Goal: Task Accomplishment & Management: Complete application form

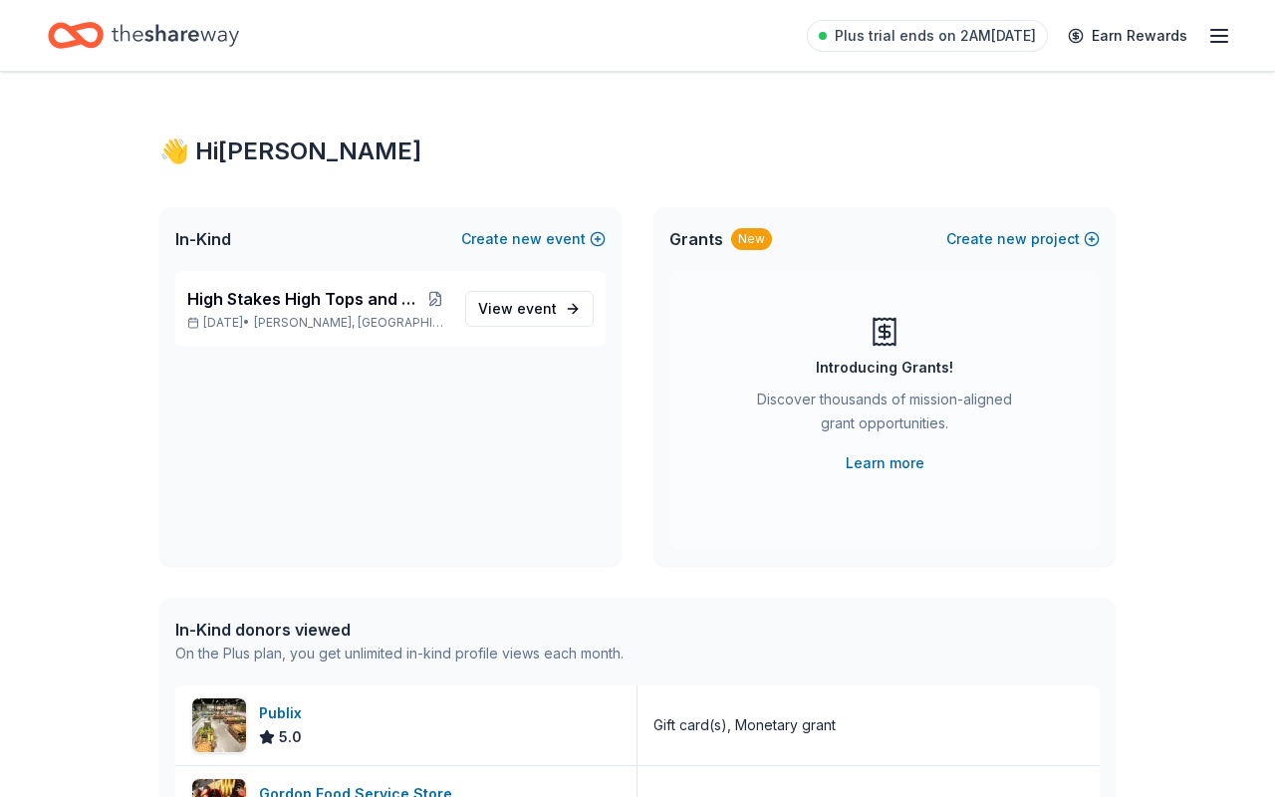
scroll to position [497, 0]
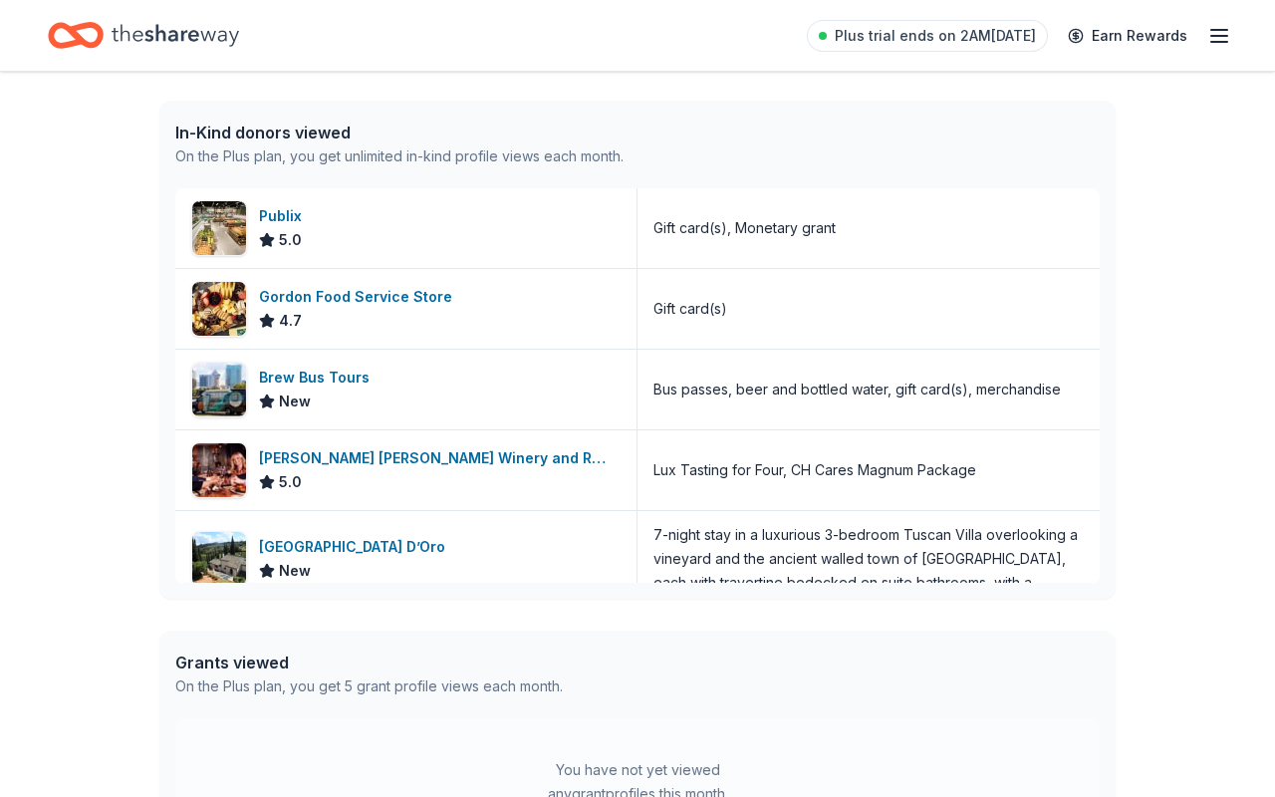
click at [1220, 36] on line "button" at bounding box center [1219, 36] width 16 height 0
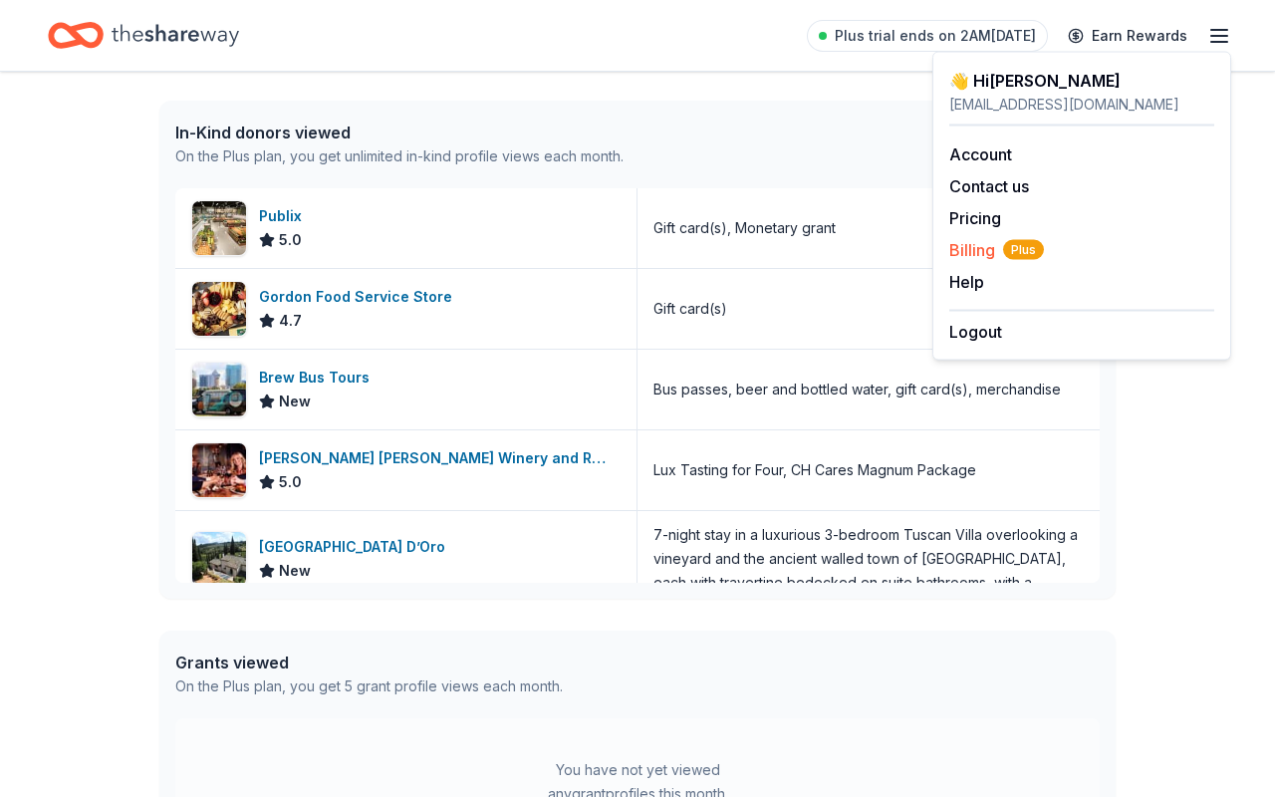
click at [1024, 255] on span "Plus" at bounding box center [1023, 250] width 41 height 20
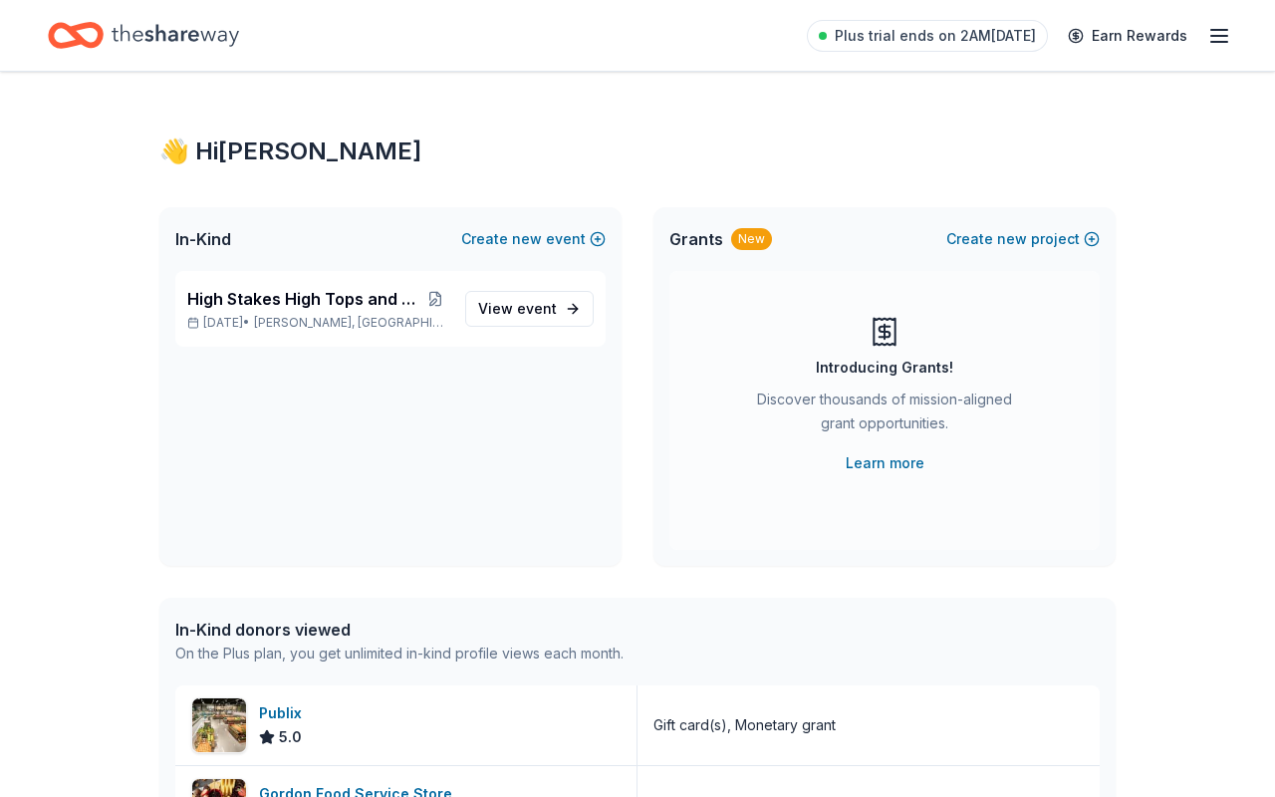
click at [1039, 551] on div "Grants New Create new project Introducing Grants! Discover thousands of mission…" at bounding box center [885, 386] width 462 height 359
click at [190, 254] on div "In-Kind Create new event" at bounding box center [390, 239] width 462 height 64
click at [215, 242] on span "In-Kind" at bounding box center [203, 239] width 56 height 24
click at [758, 565] on div "Grants New Create new project Introducing Grants! Discover thousands of mission…" at bounding box center [885, 386] width 462 height 359
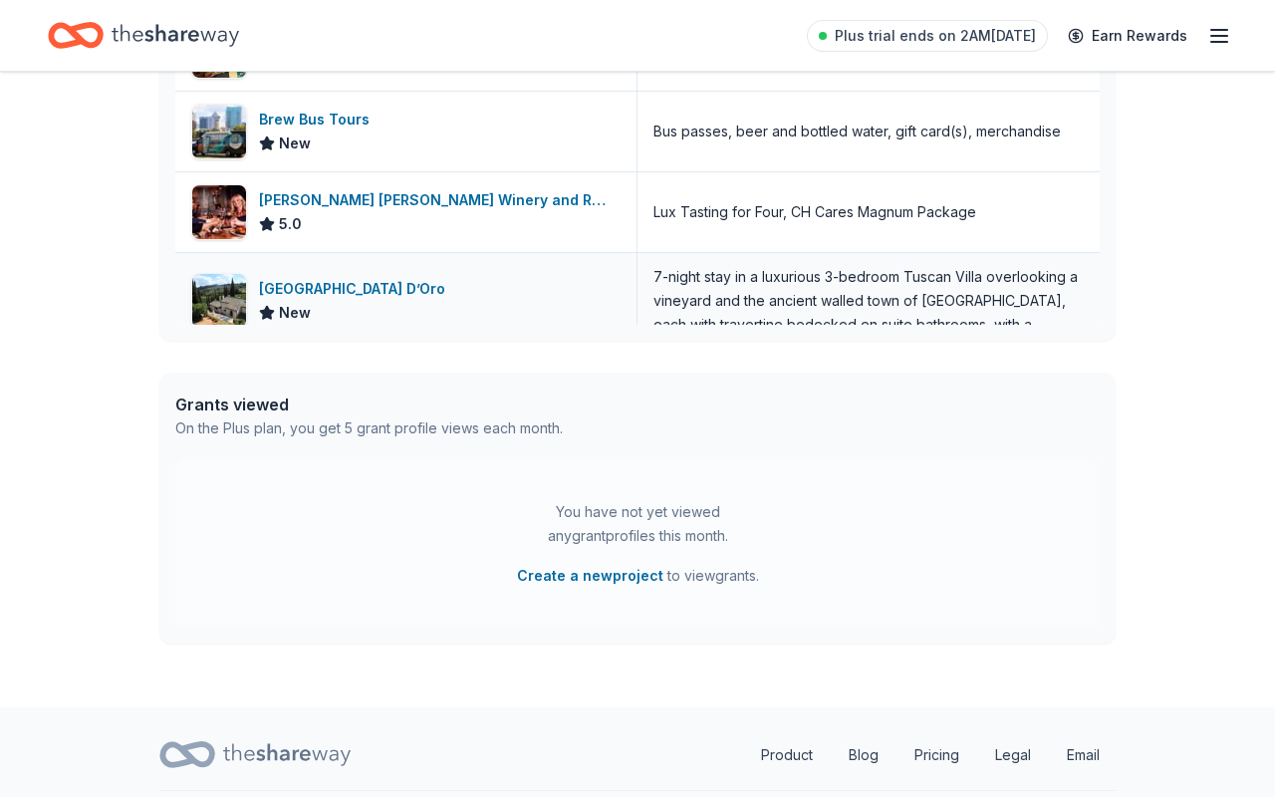
scroll to position [809, 0]
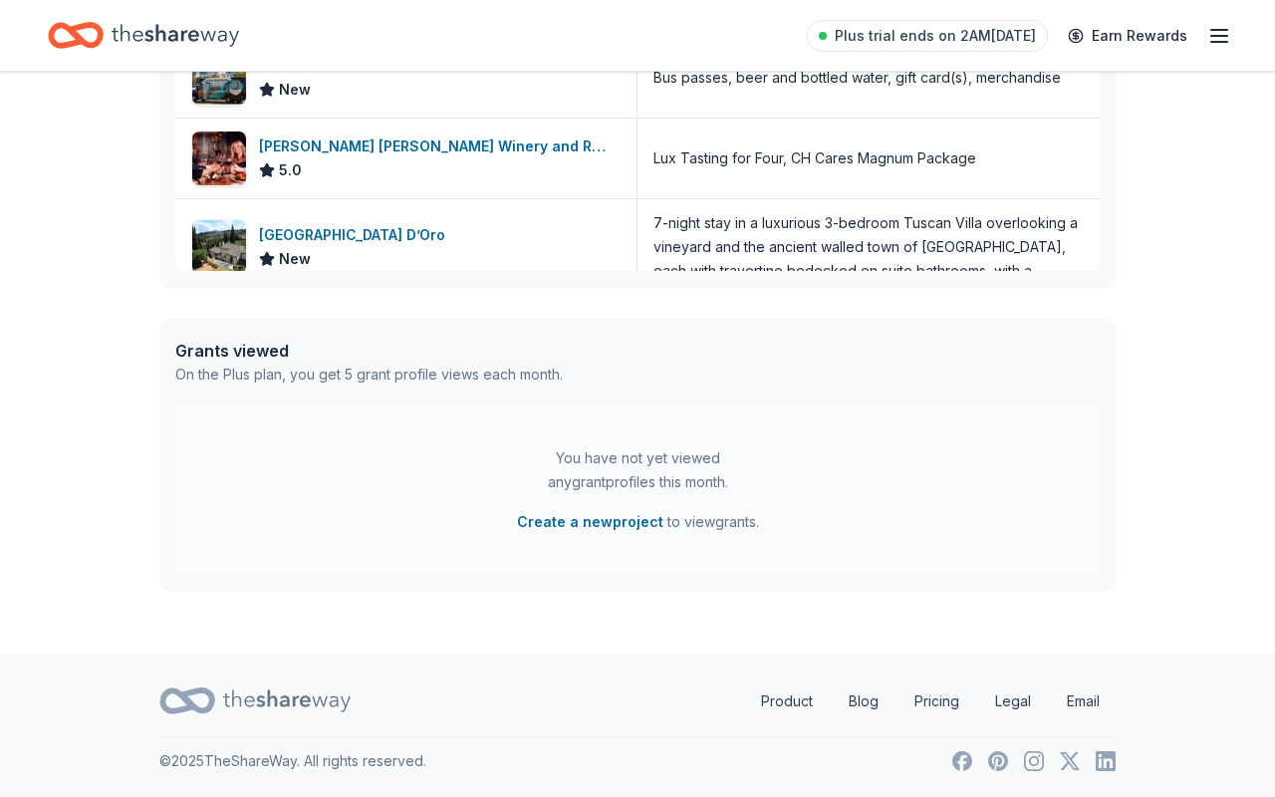
click at [1220, 32] on icon "button" at bounding box center [1219, 36] width 24 height 24
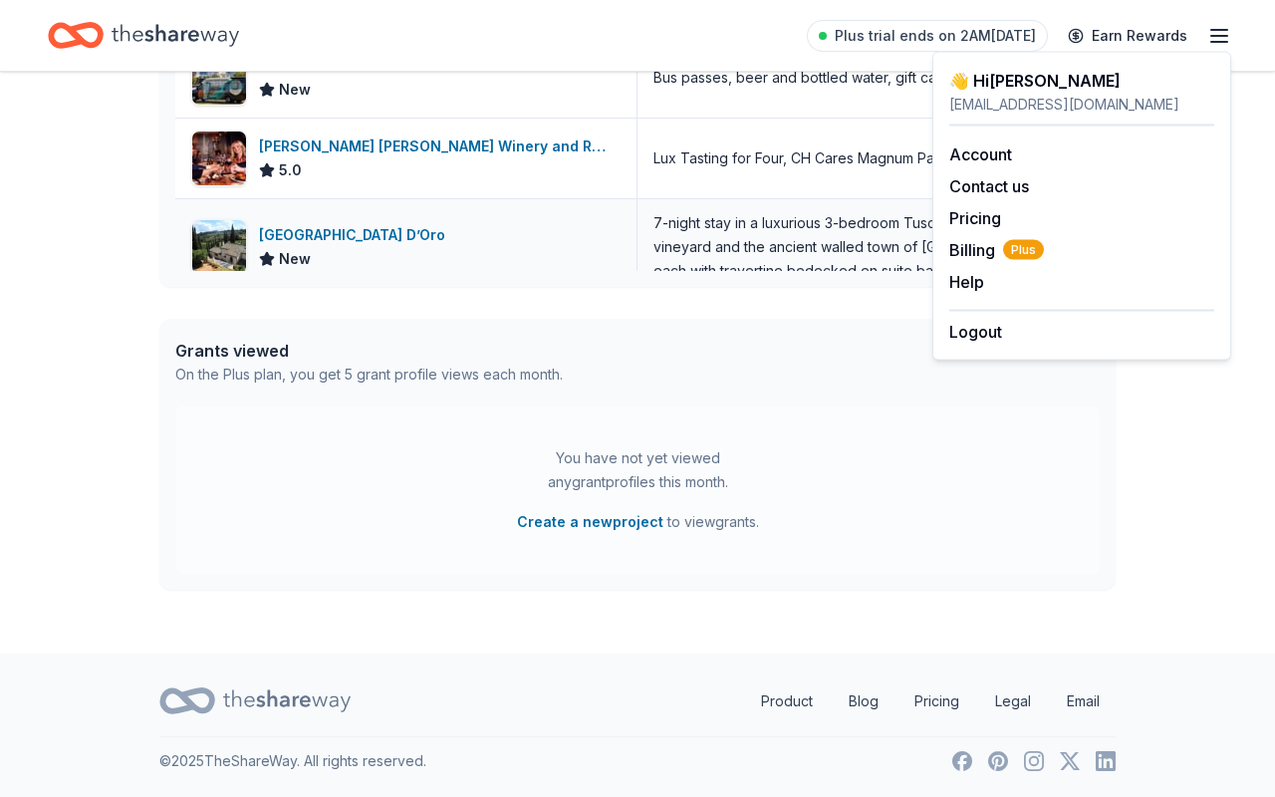
click at [463, 260] on div "Villa Sogni D’Oro New" at bounding box center [406, 247] width 462 height 96
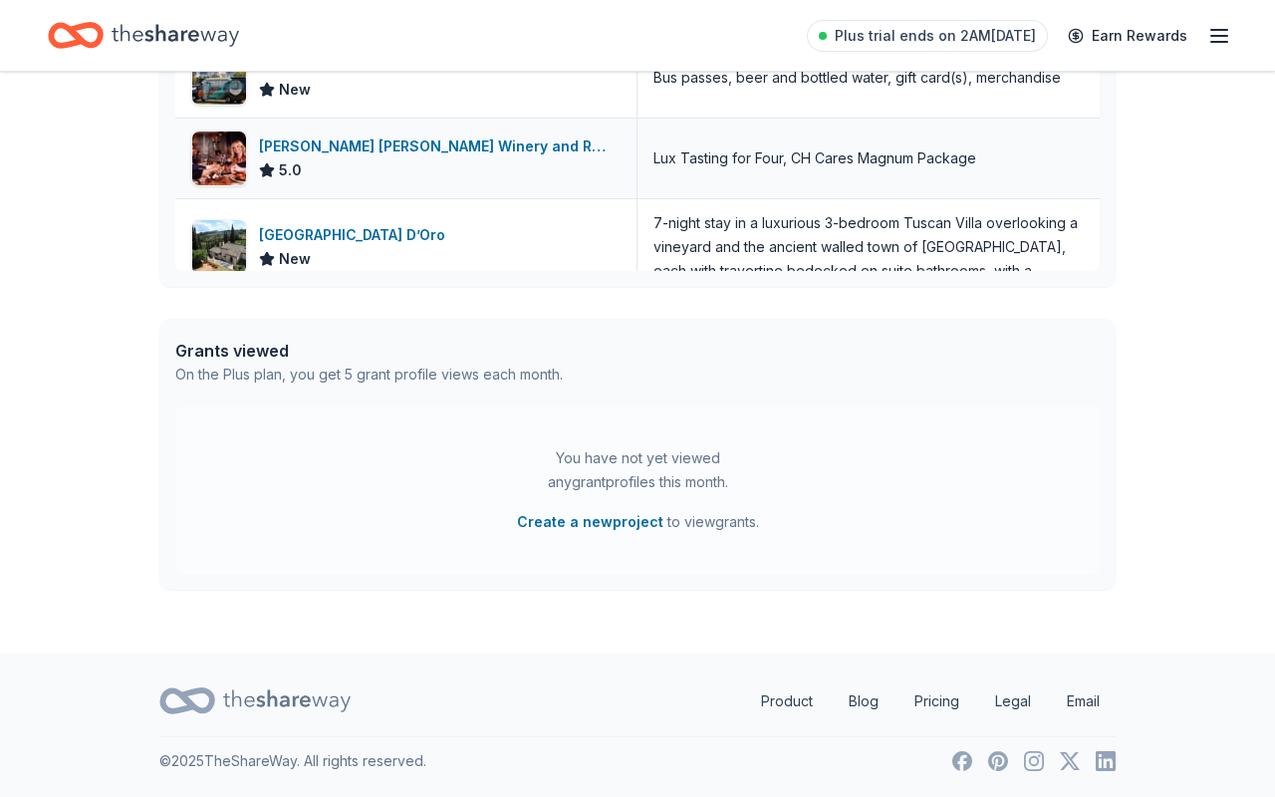
click at [305, 132] on div "Cooper's Hawk Winery and Restaurants 5.0" at bounding box center [406, 159] width 462 height 80
click at [530, 119] on div "Cooper's Hawk Winery and Restaurants 5.0" at bounding box center [406, 159] width 462 height 80
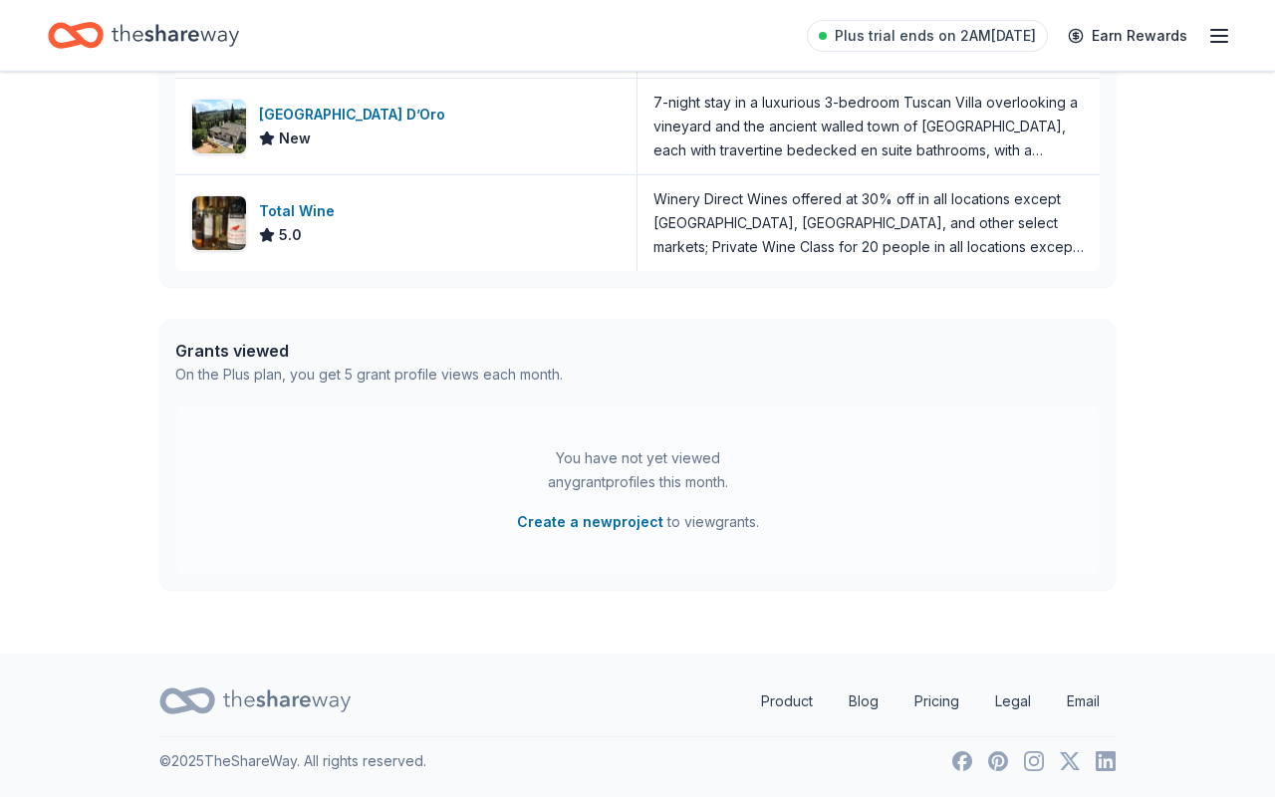
scroll to position [121, 0]
click at [324, 215] on div "Total Wine" at bounding box center [301, 211] width 84 height 24
click at [1094, 339] on div "Grants viewed On the Plus plan, you get 5 grant profile views each month." at bounding box center [637, 363] width 956 height 88
click at [1091, 209] on div "Winery Direct Wines offered at 30% off in all locations except CT, MA, and othe…" at bounding box center [869, 223] width 462 height 96
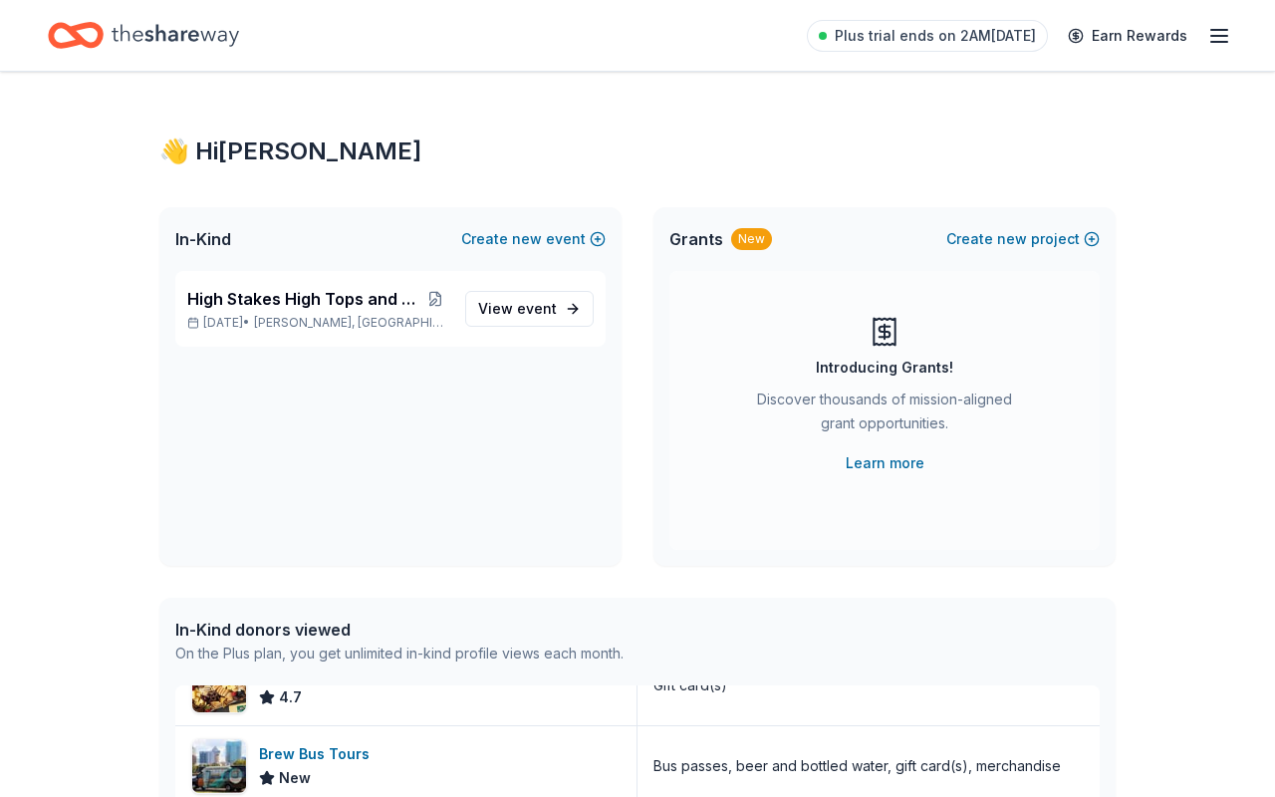
scroll to position [0, 0]
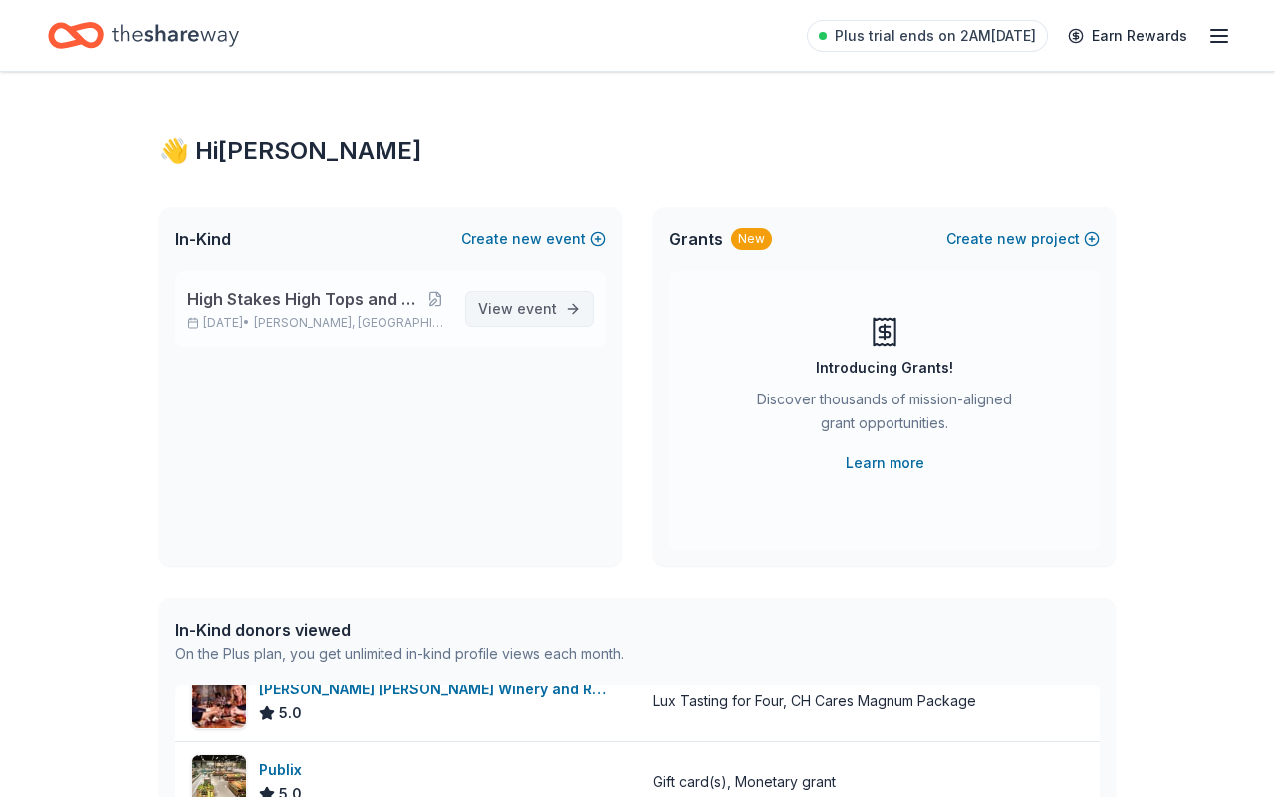
click at [557, 310] on link "View event" at bounding box center [529, 309] width 129 height 36
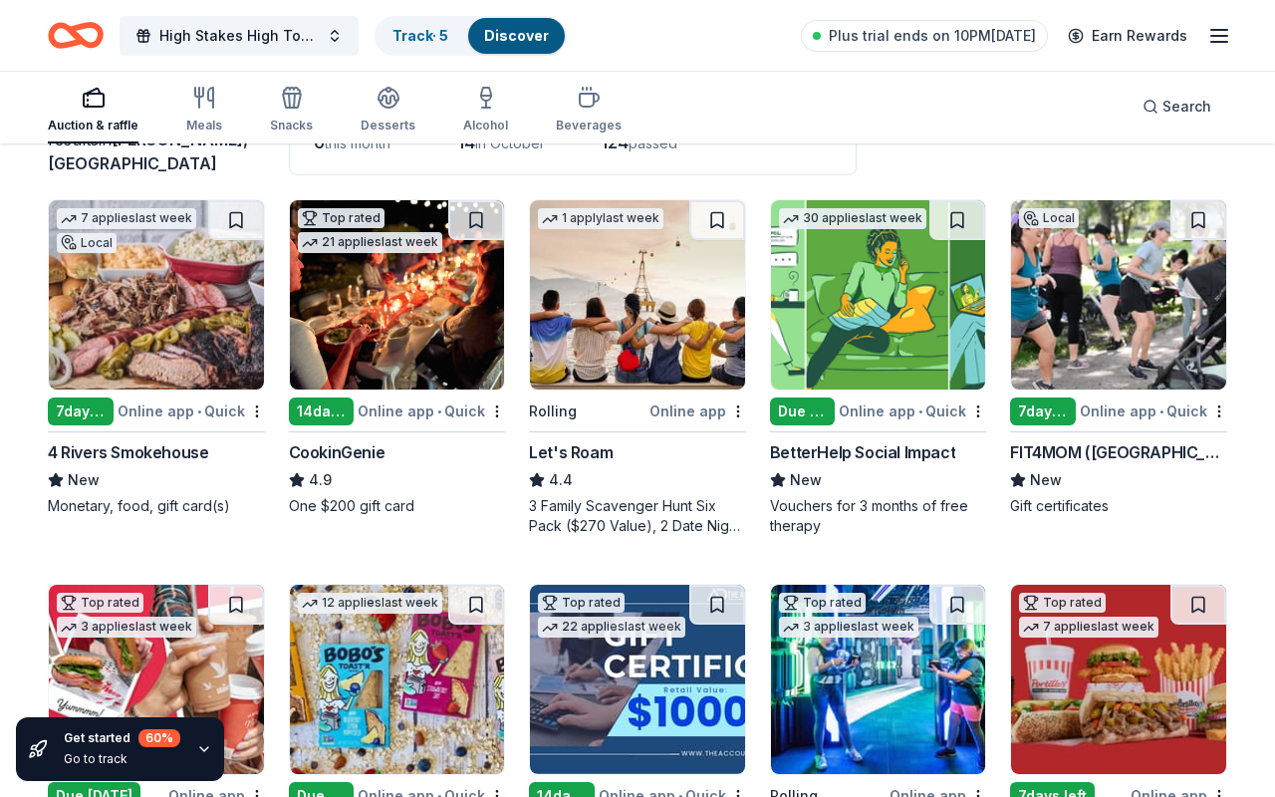
scroll to position [168, 0]
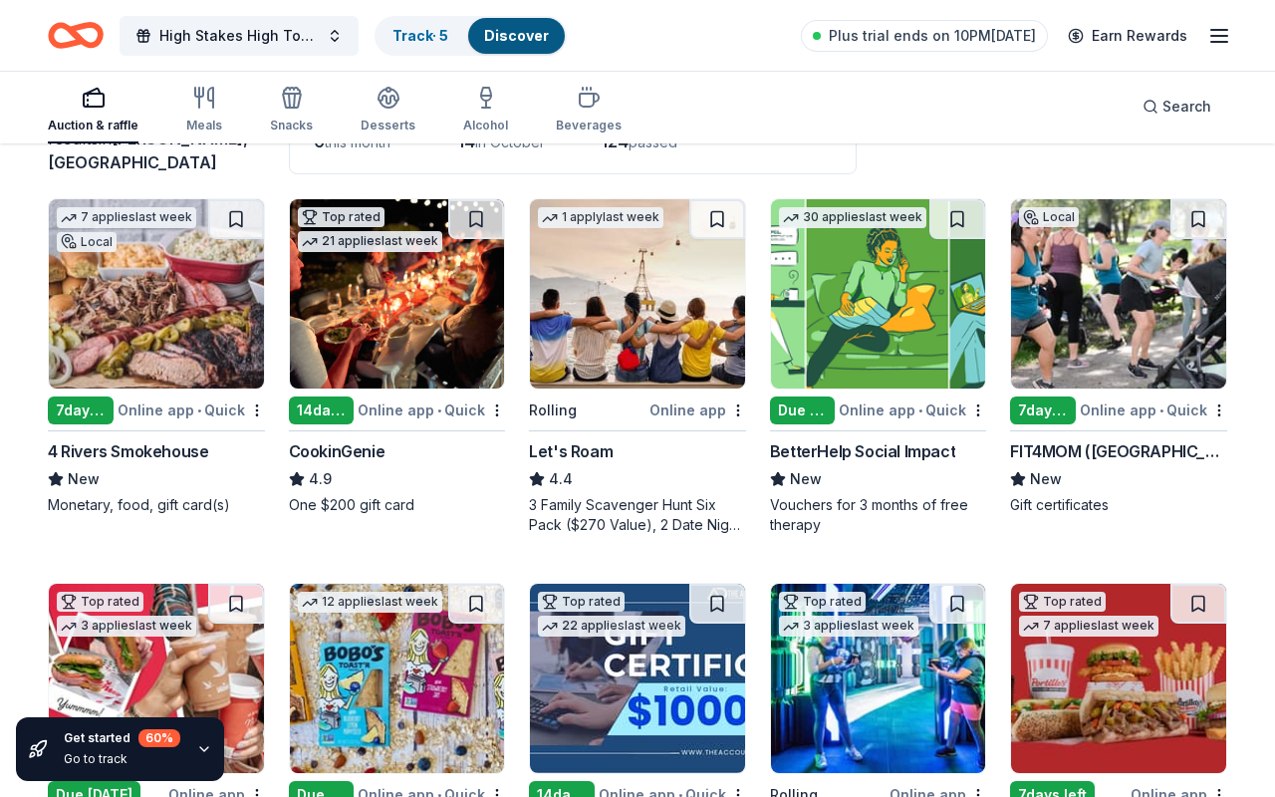
click at [198, 394] on div "7 applies last week Local 7 days left Online app • Quick 4 Rivers Smokehouse Ne…" at bounding box center [156, 356] width 217 height 317
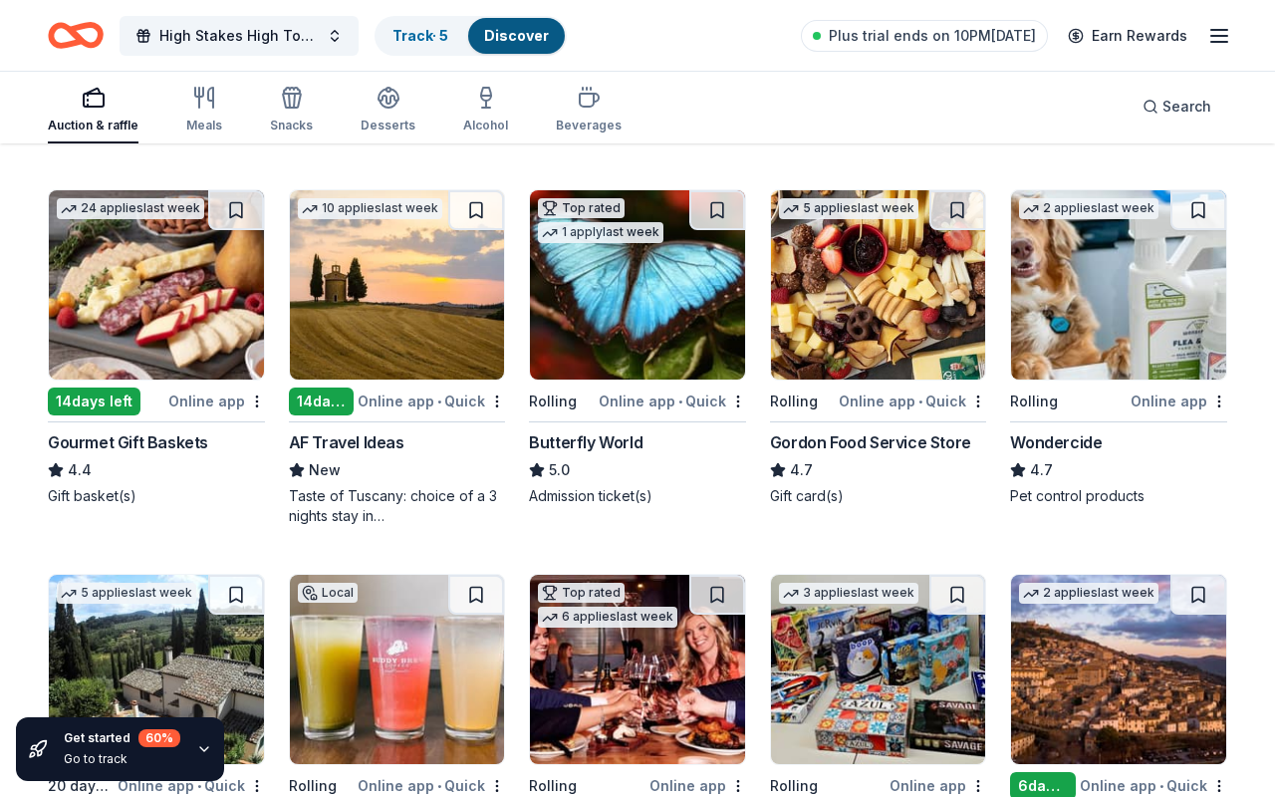
scroll to position [887, 0]
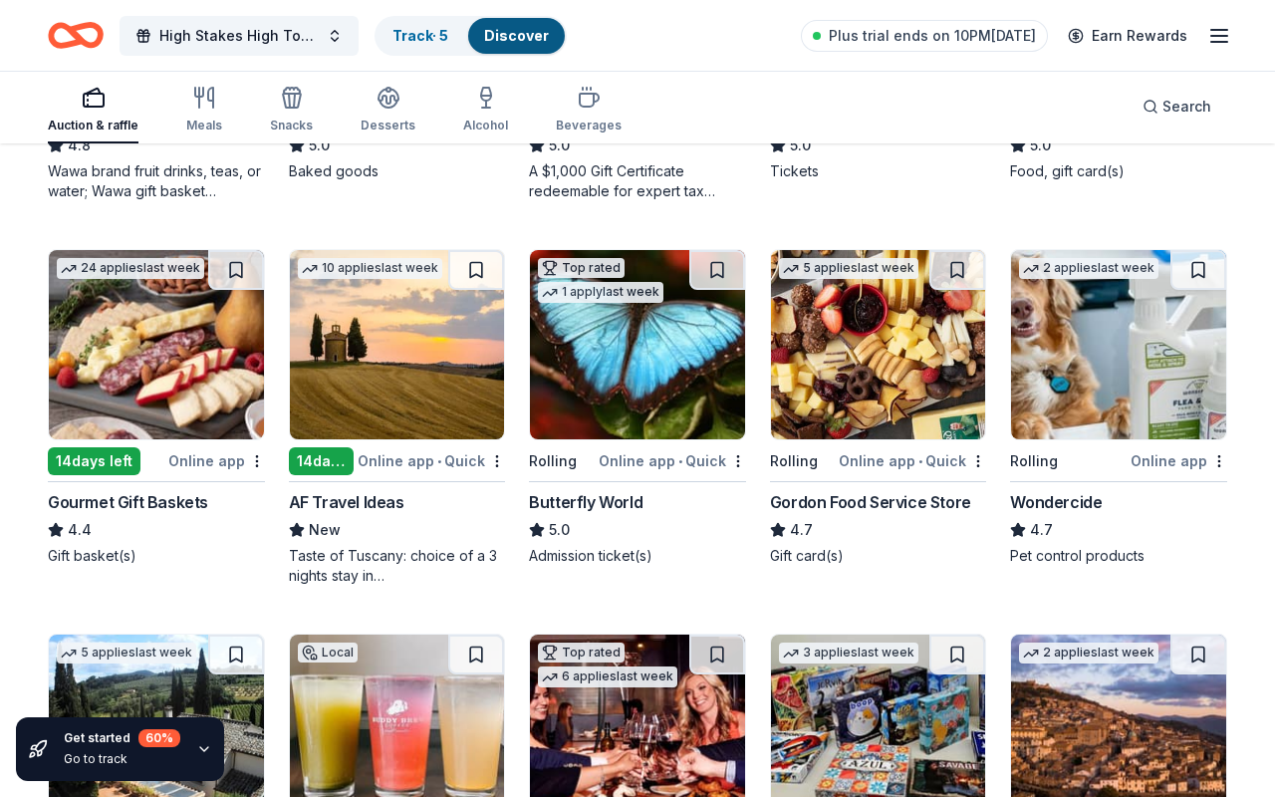
click at [122, 459] on div "14 days left" at bounding box center [94, 461] width 93 height 28
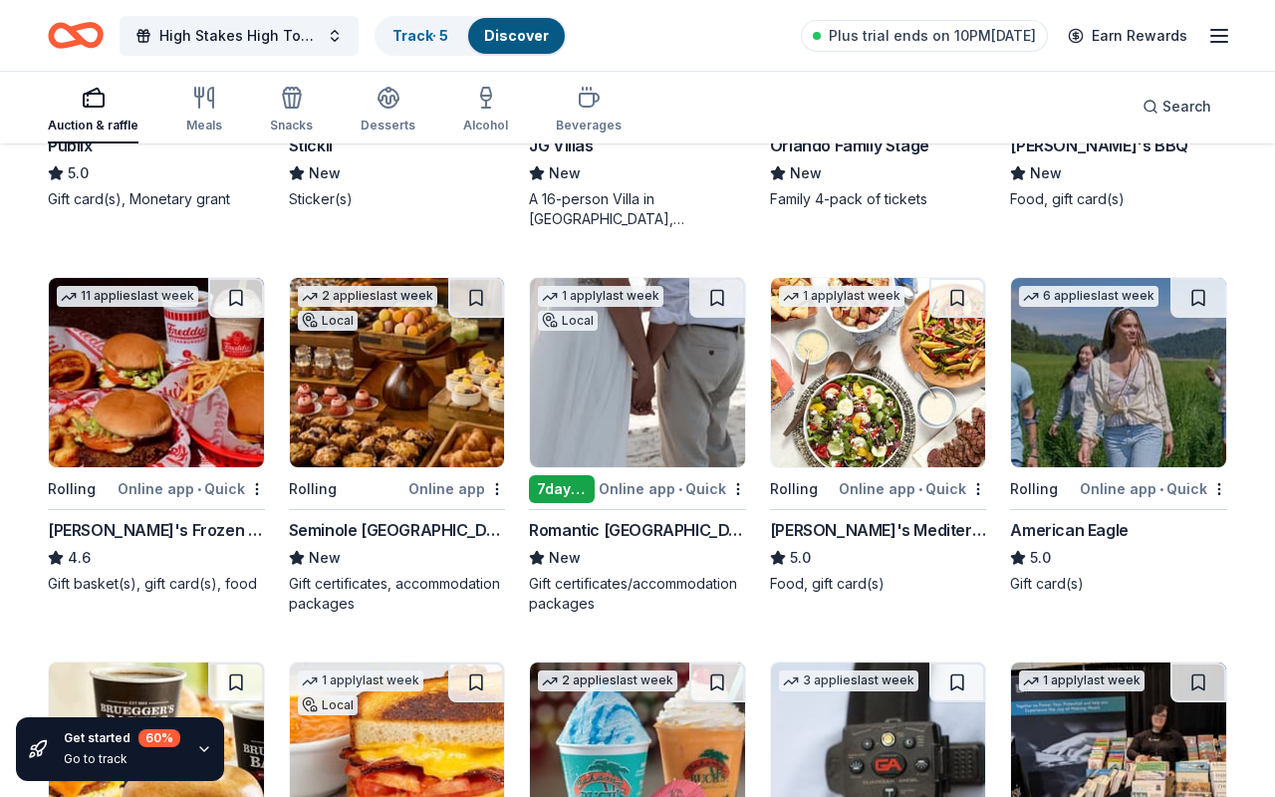
scroll to position [2413, 0]
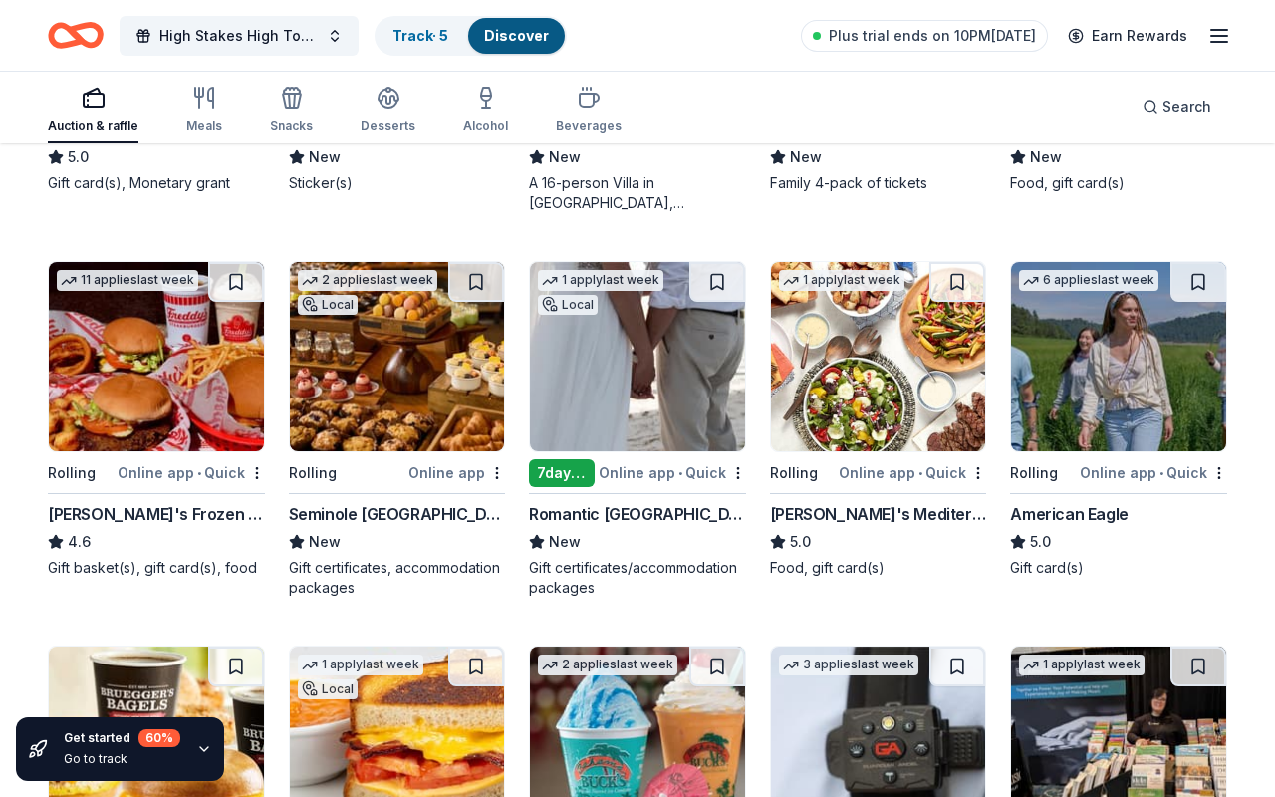
click at [472, 469] on div "Online app" at bounding box center [456, 472] width 97 height 25
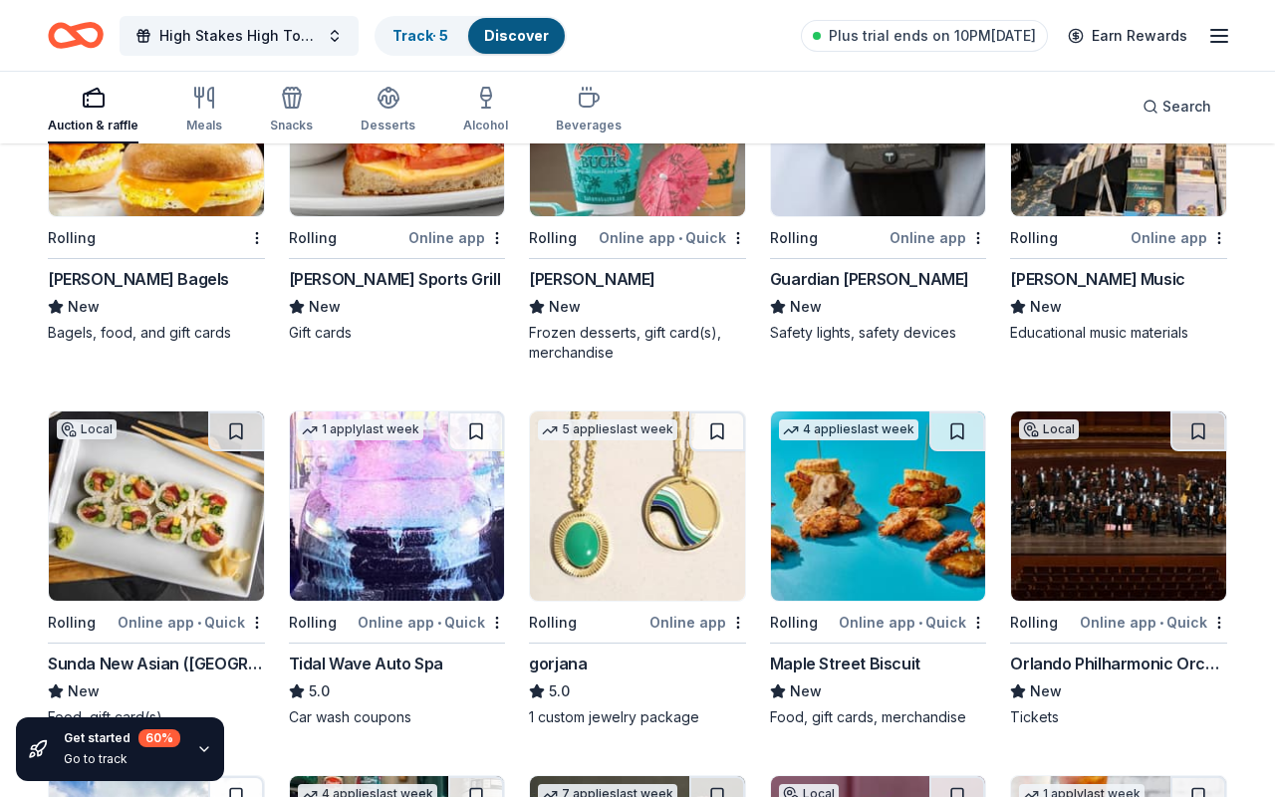
scroll to position [3021, 0]
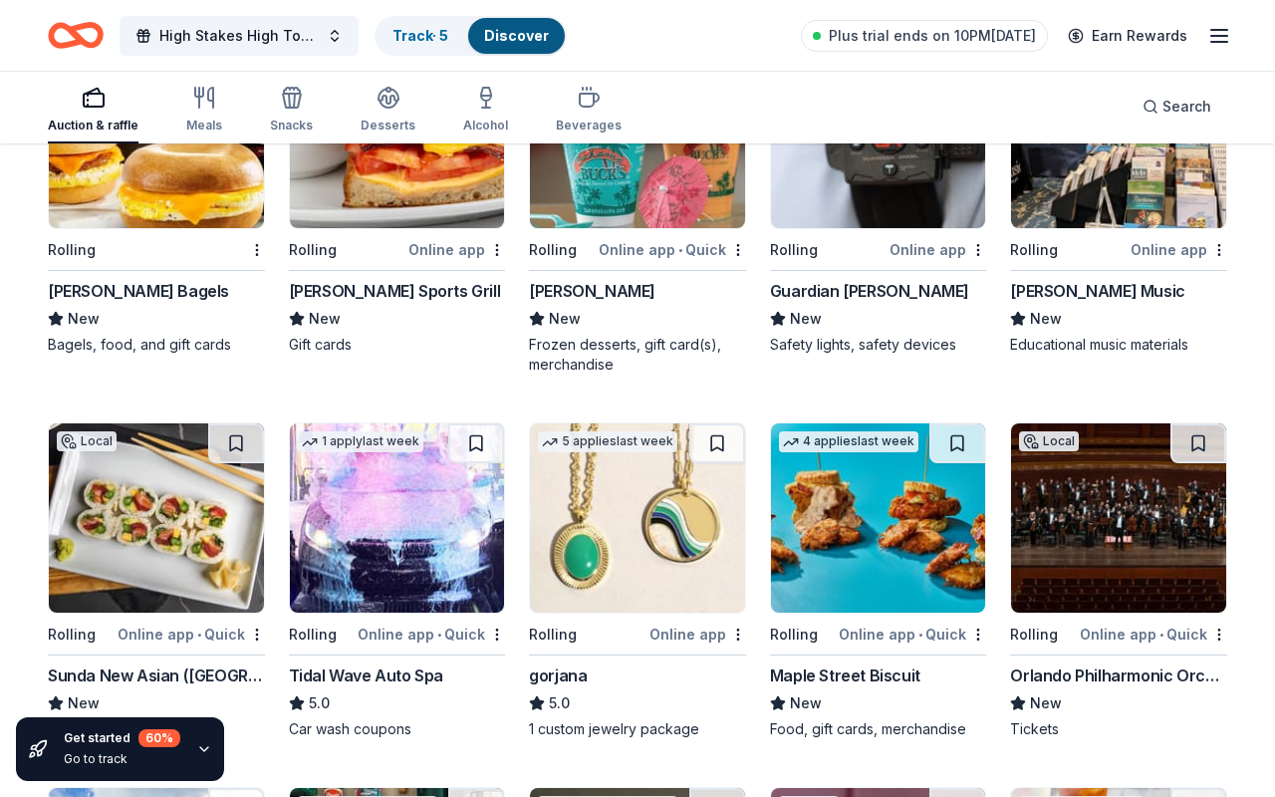
click at [681, 537] on img at bounding box center [637, 517] width 215 height 189
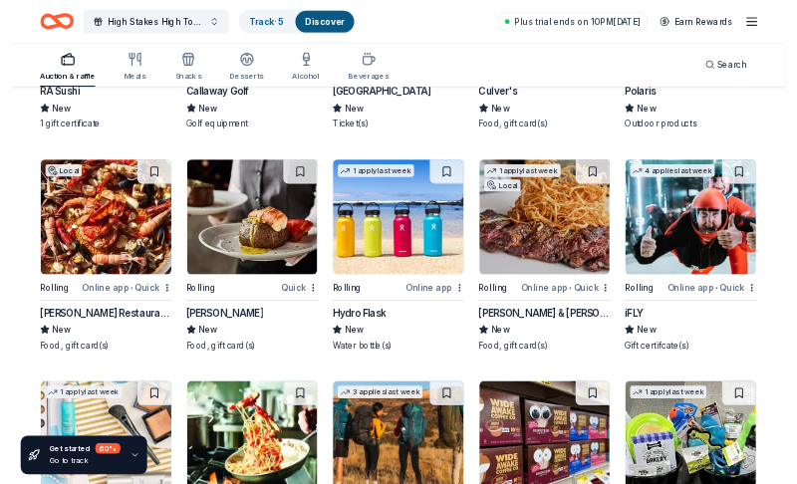
scroll to position [8450, 0]
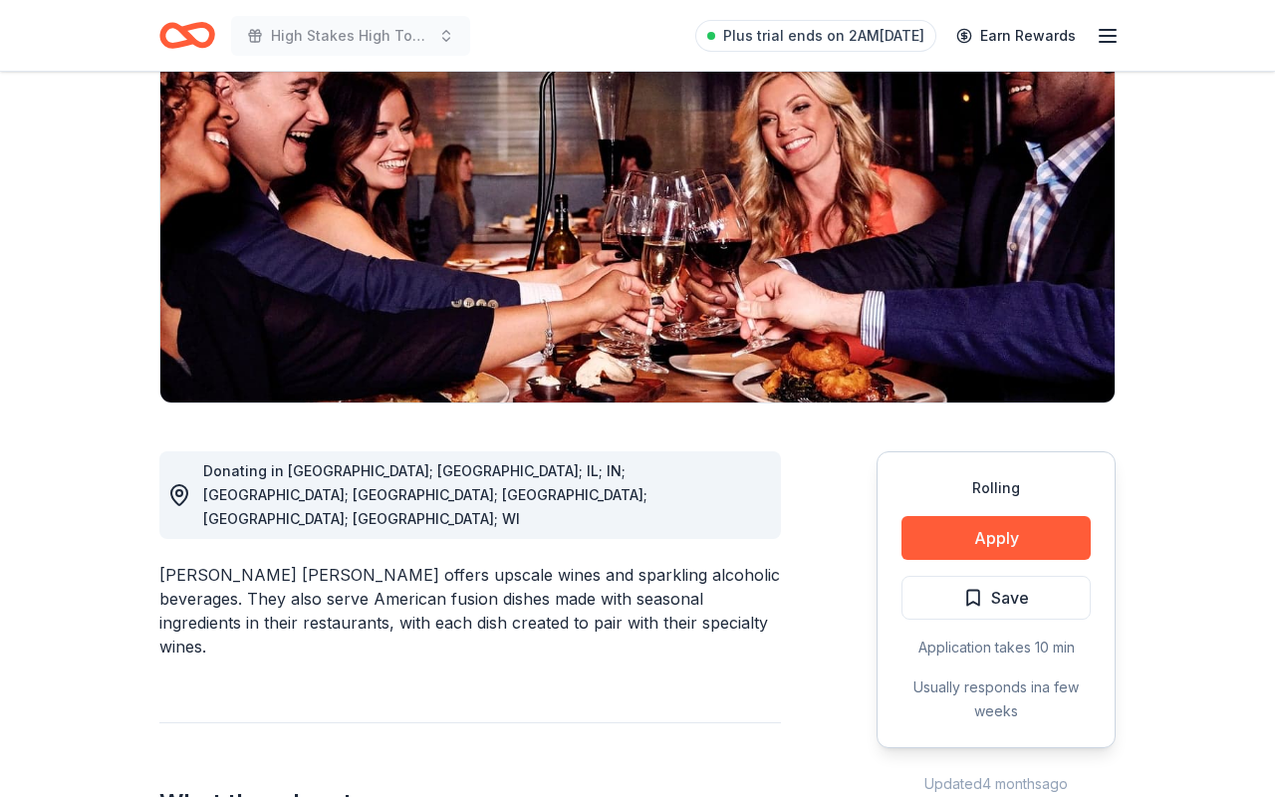
scroll to position [269, 0]
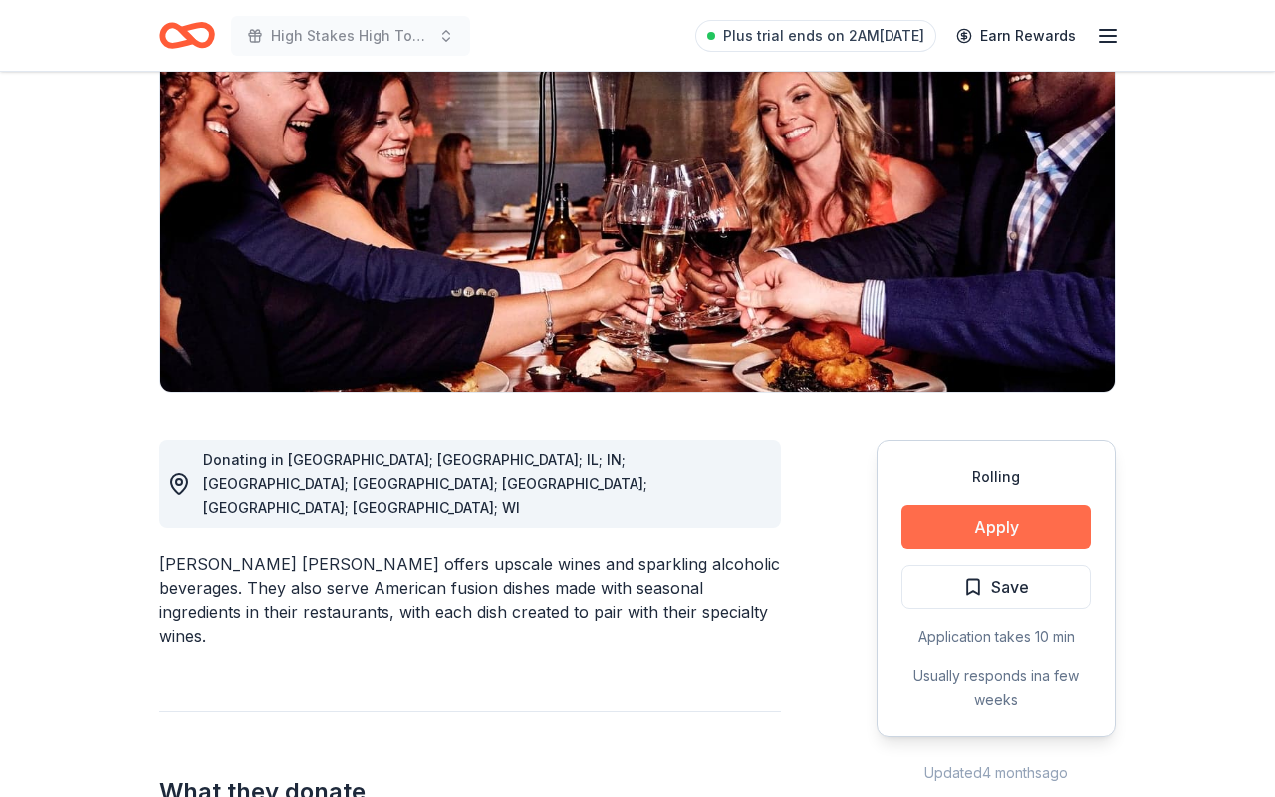
click at [1078, 505] on button "Apply" at bounding box center [996, 527] width 189 height 44
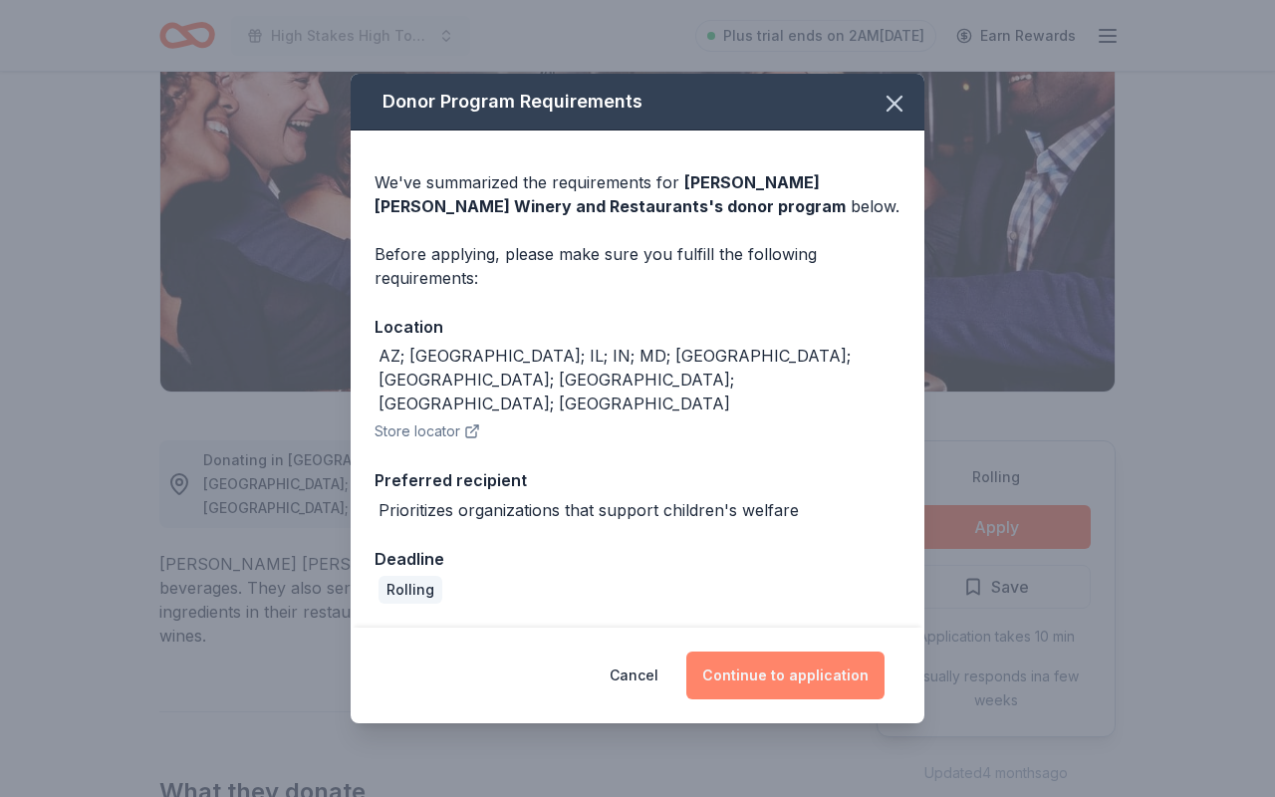
click at [807, 652] on button "Continue to application" at bounding box center [785, 676] width 198 height 48
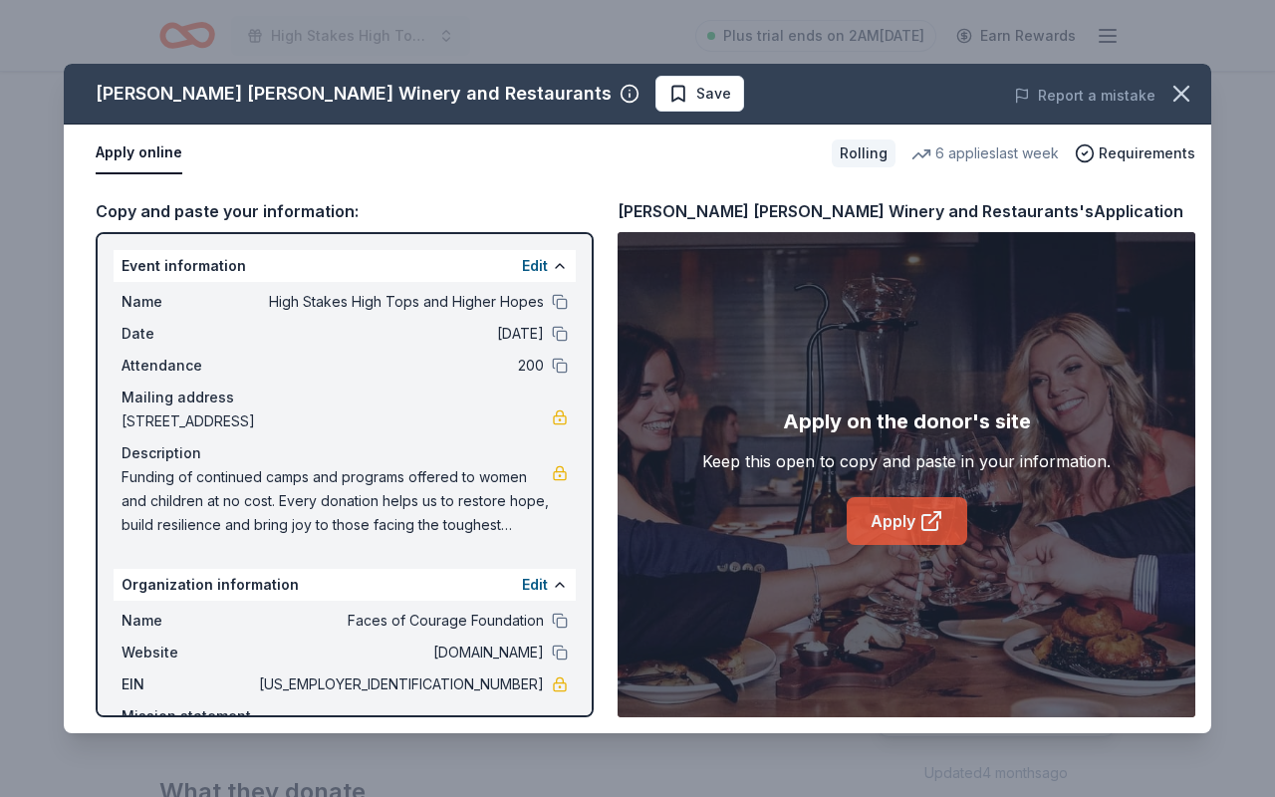
click at [936, 516] on icon at bounding box center [934, 517] width 11 height 11
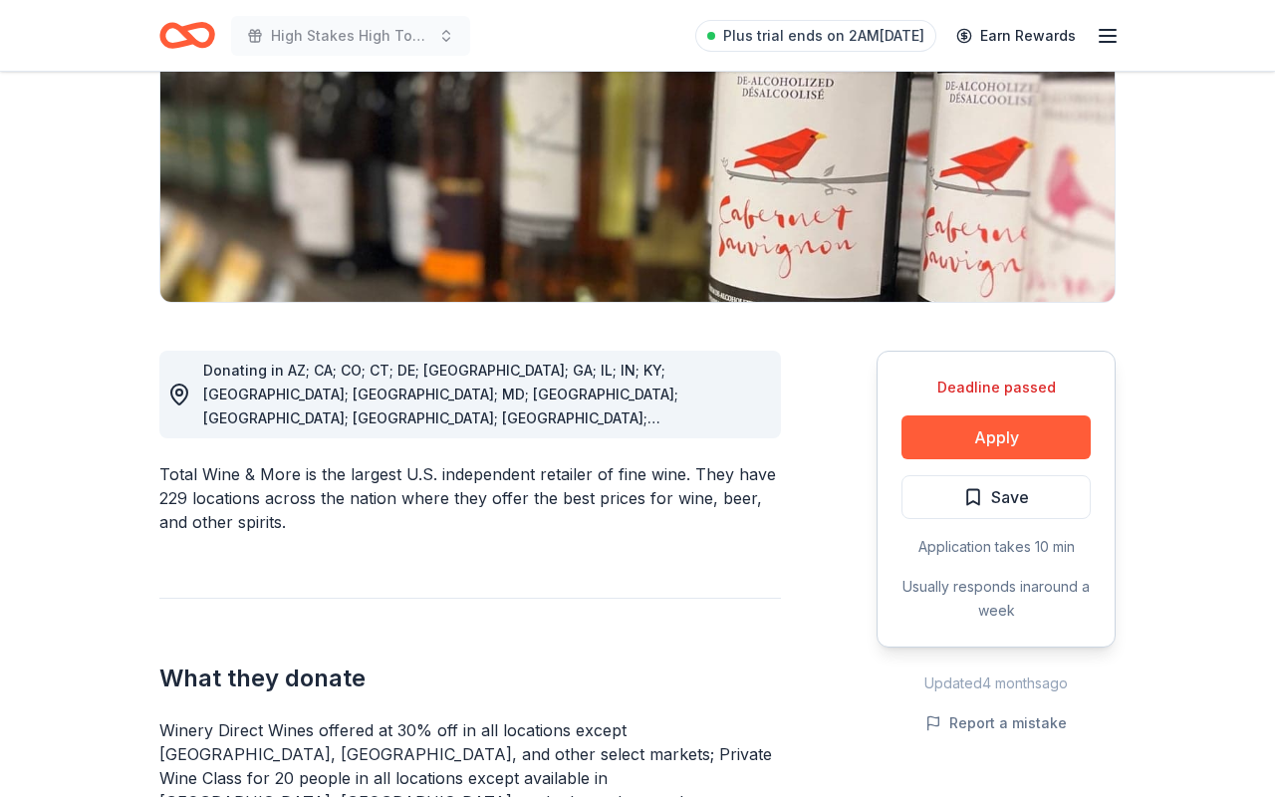
scroll to position [309, 0]
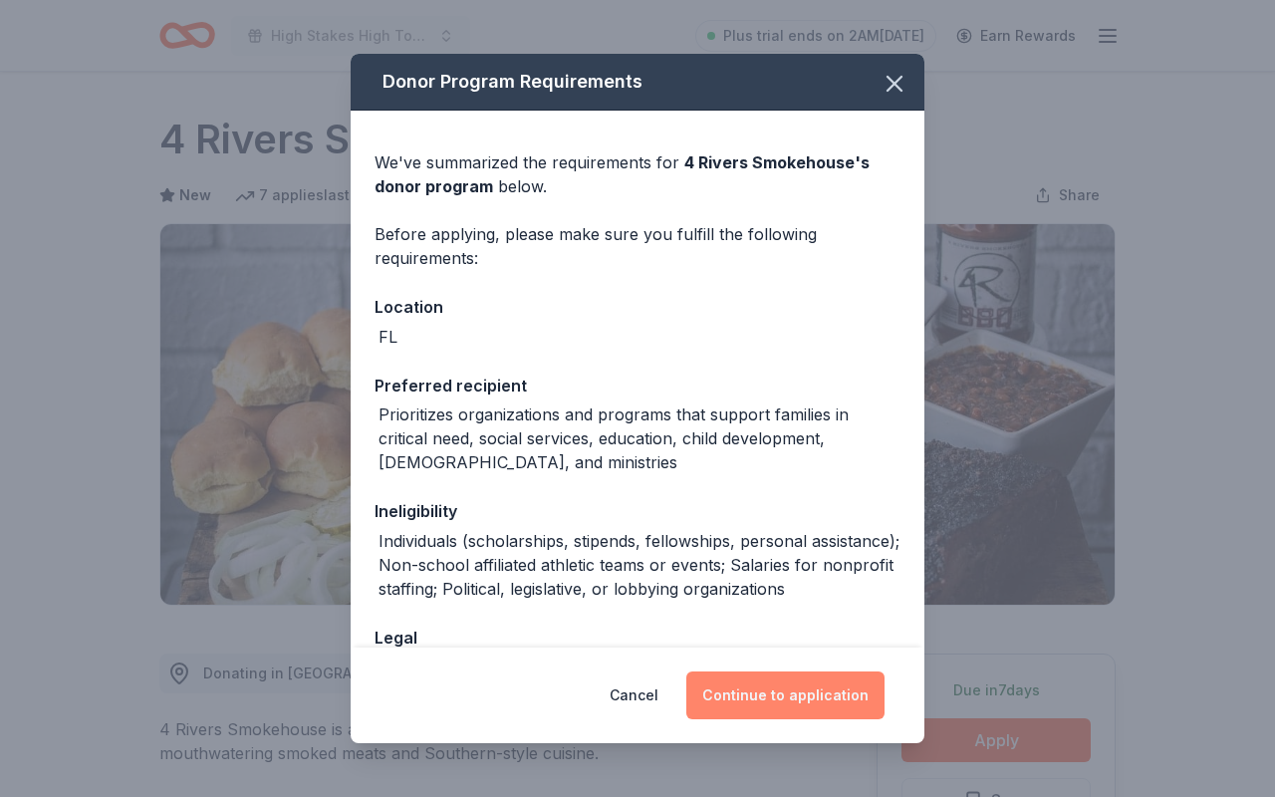
click at [826, 708] on button "Continue to application" at bounding box center [785, 695] width 198 height 48
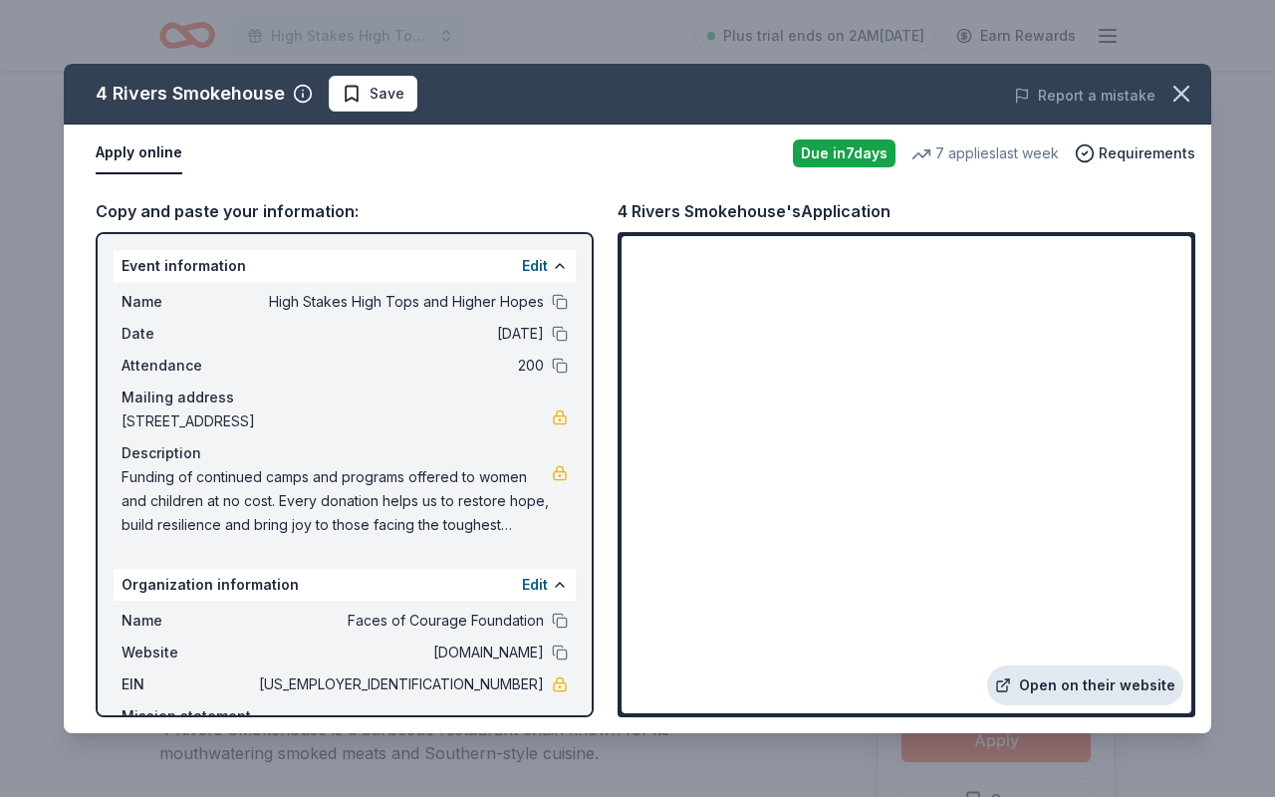
click at [1113, 682] on link "Open on their website" at bounding box center [1085, 685] width 196 height 40
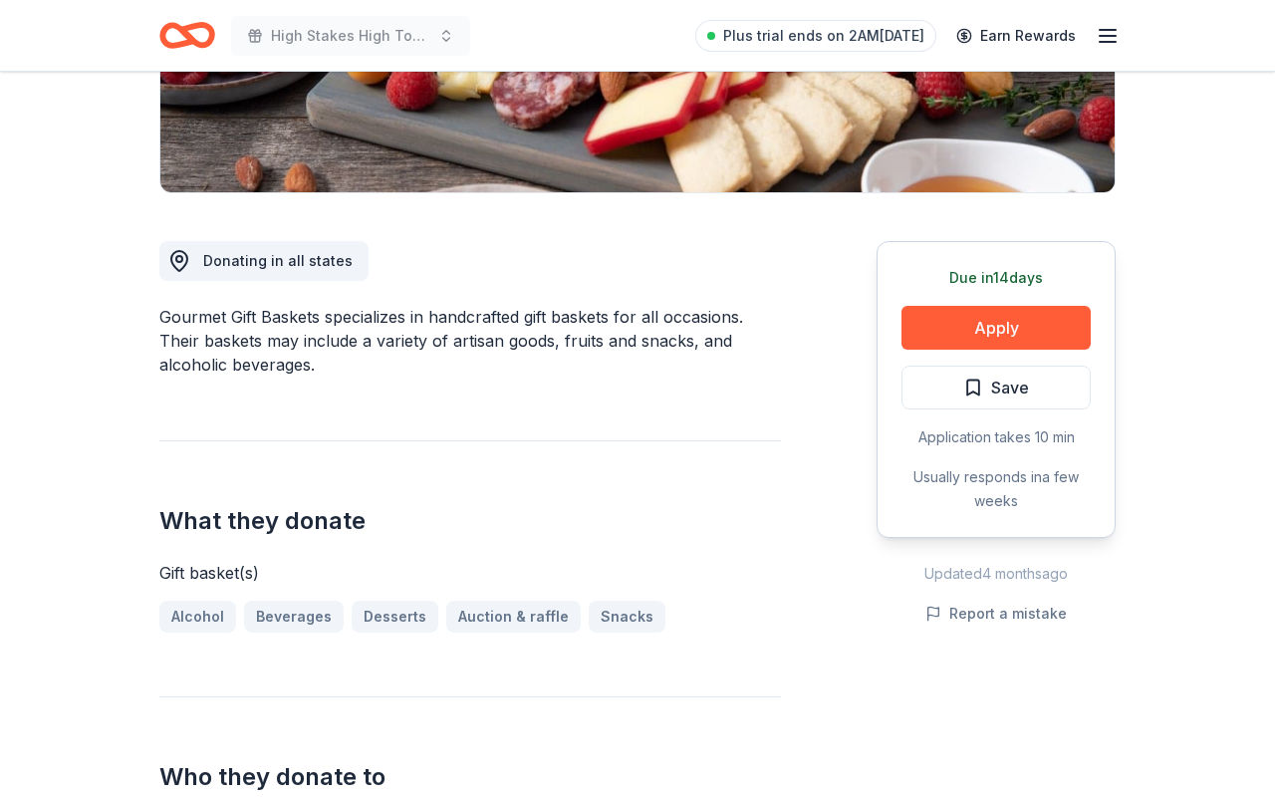
scroll to position [428, 0]
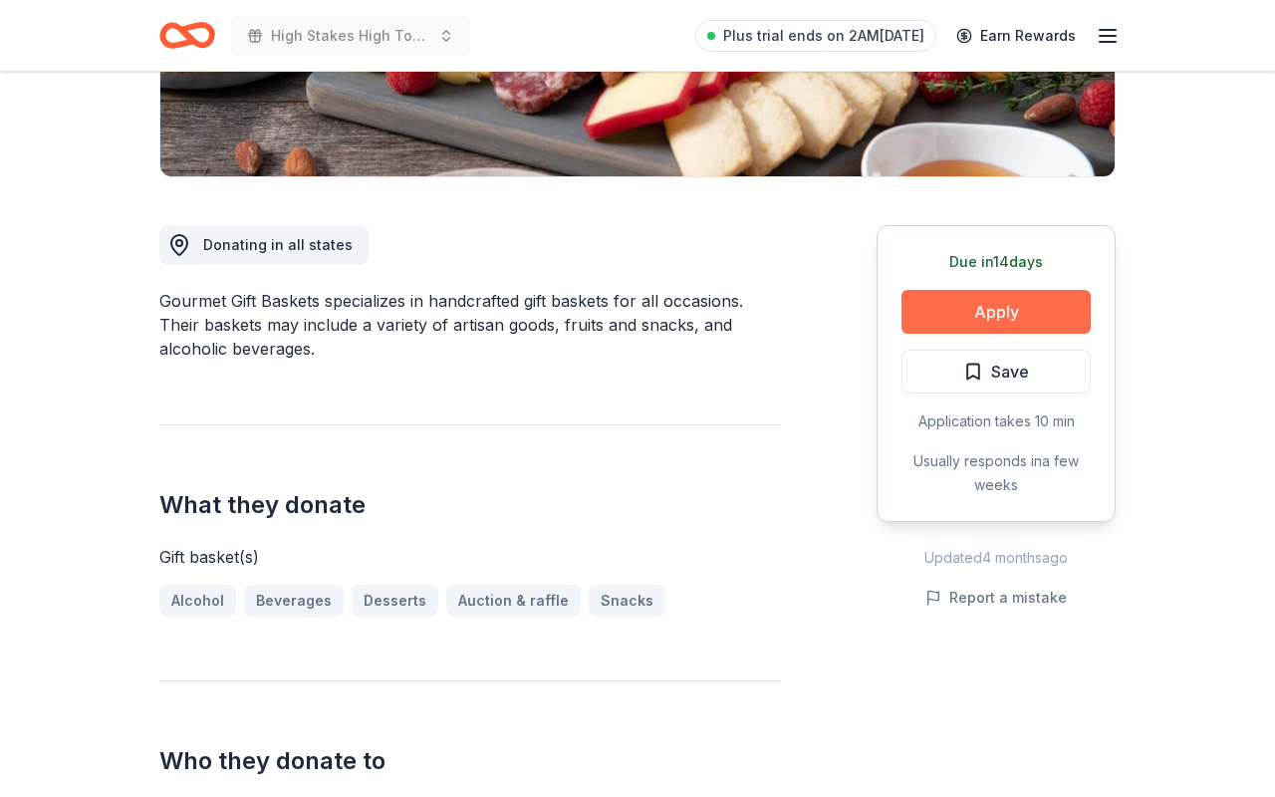
click at [1060, 294] on button "Apply" at bounding box center [996, 312] width 189 height 44
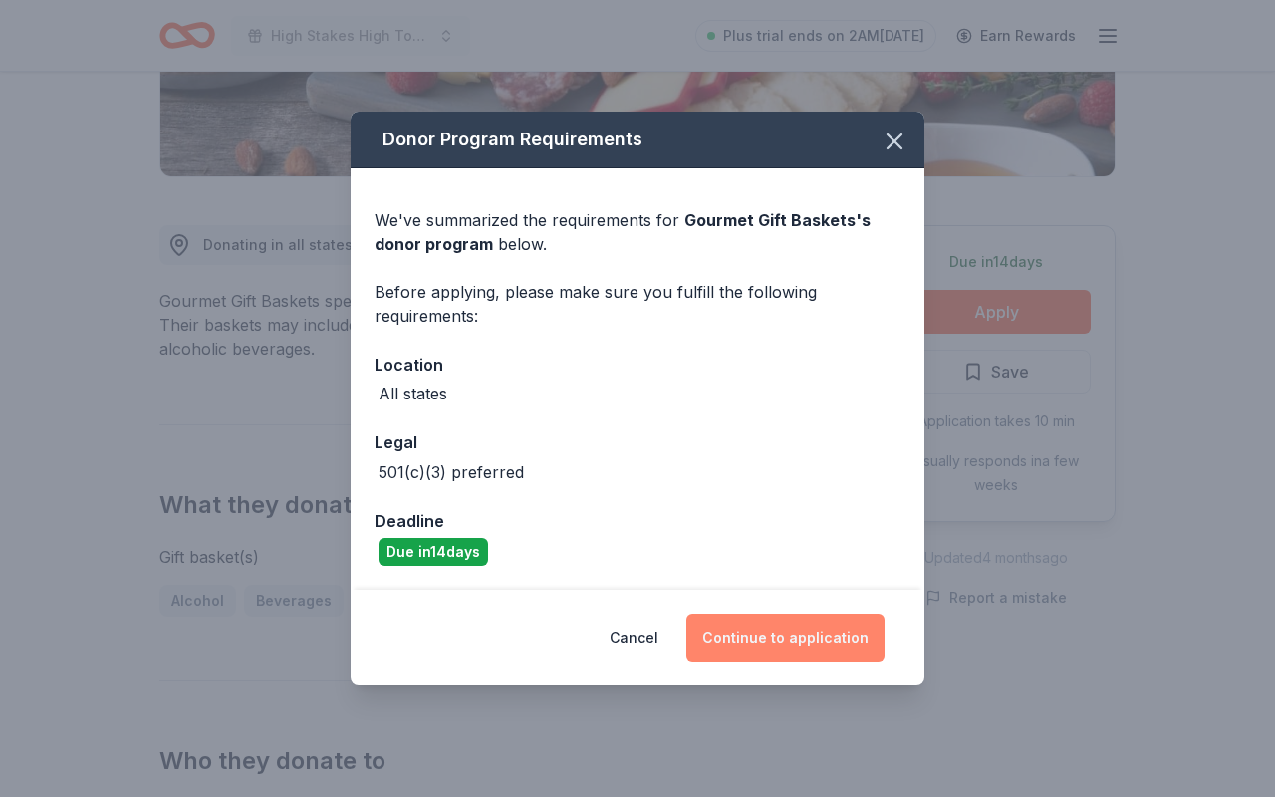
click at [815, 639] on button "Continue to application" at bounding box center [785, 638] width 198 height 48
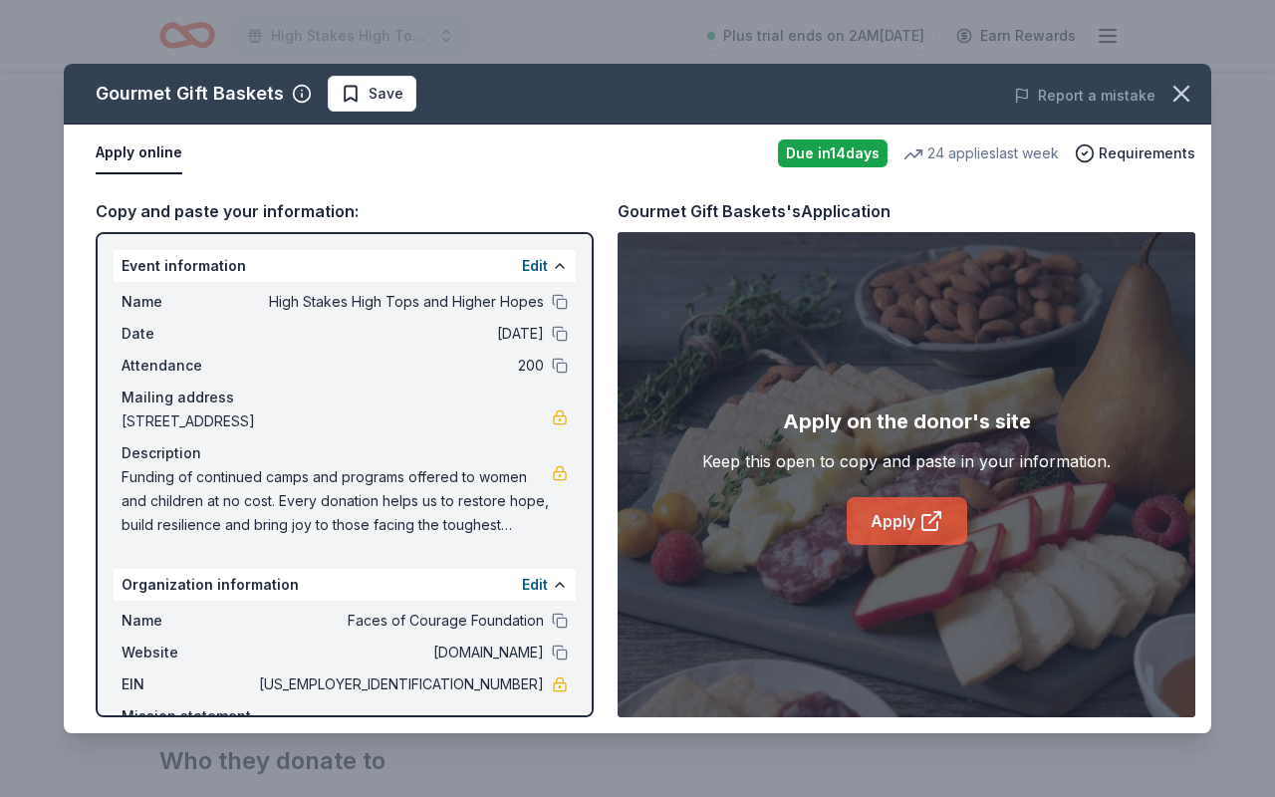
click at [910, 527] on link "Apply" at bounding box center [907, 521] width 121 height 48
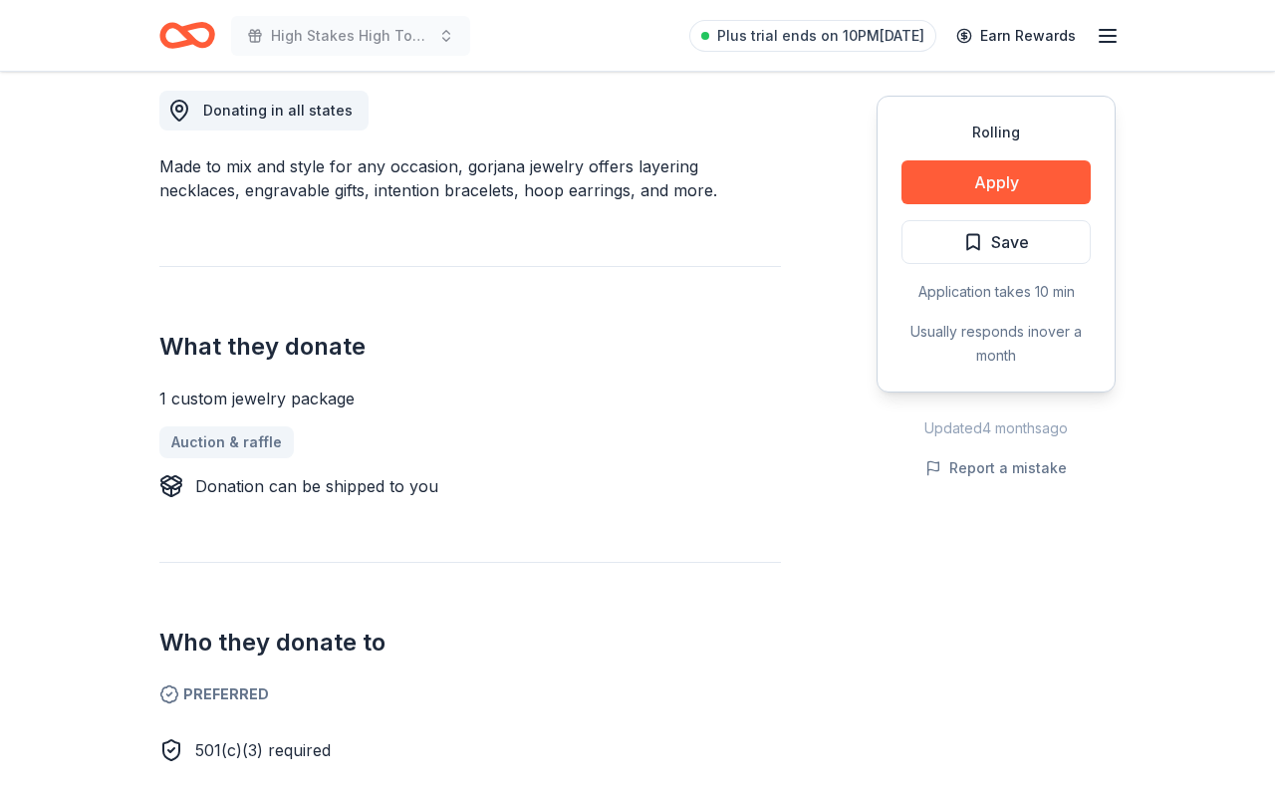
scroll to position [540, 0]
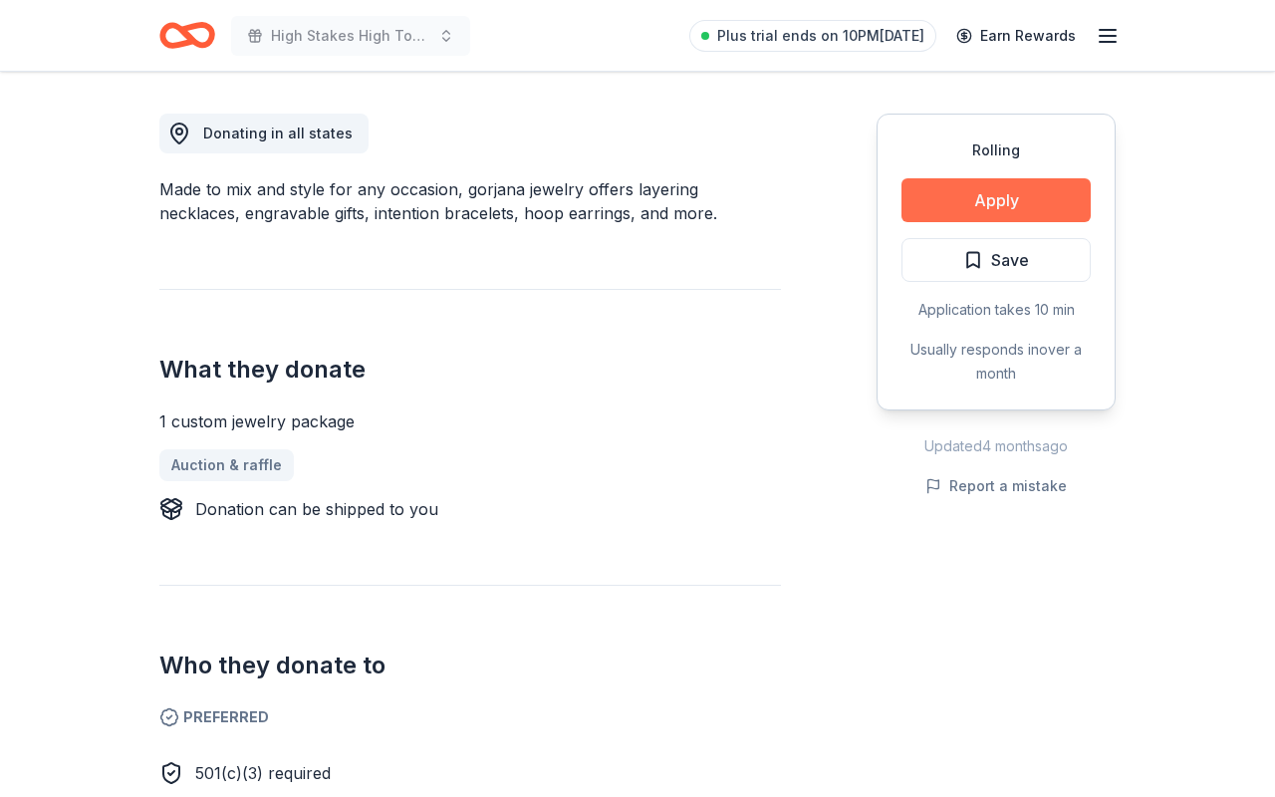
click at [1034, 197] on button "Apply" at bounding box center [996, 200] width 189 height 44
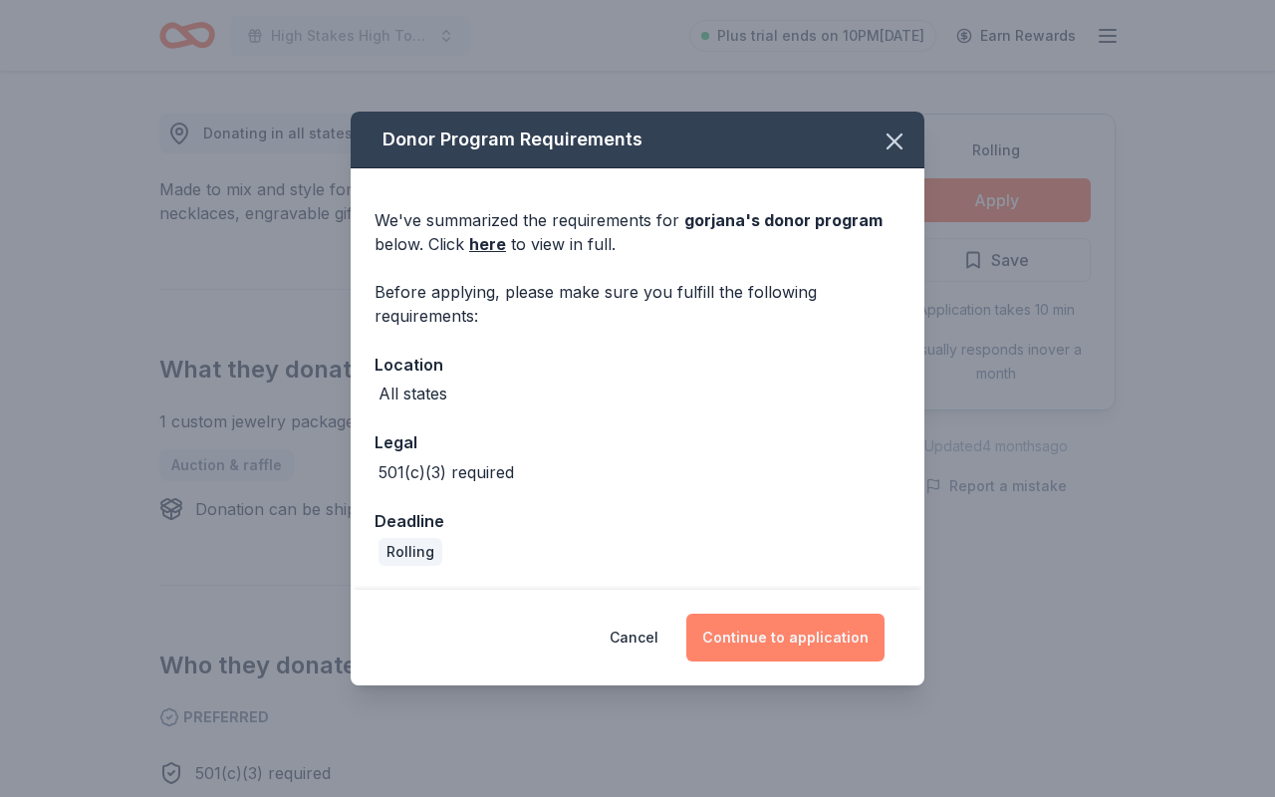
click at [834, 628] on button "Continue to application" at bounding box center [785, 638] width 198 height 48
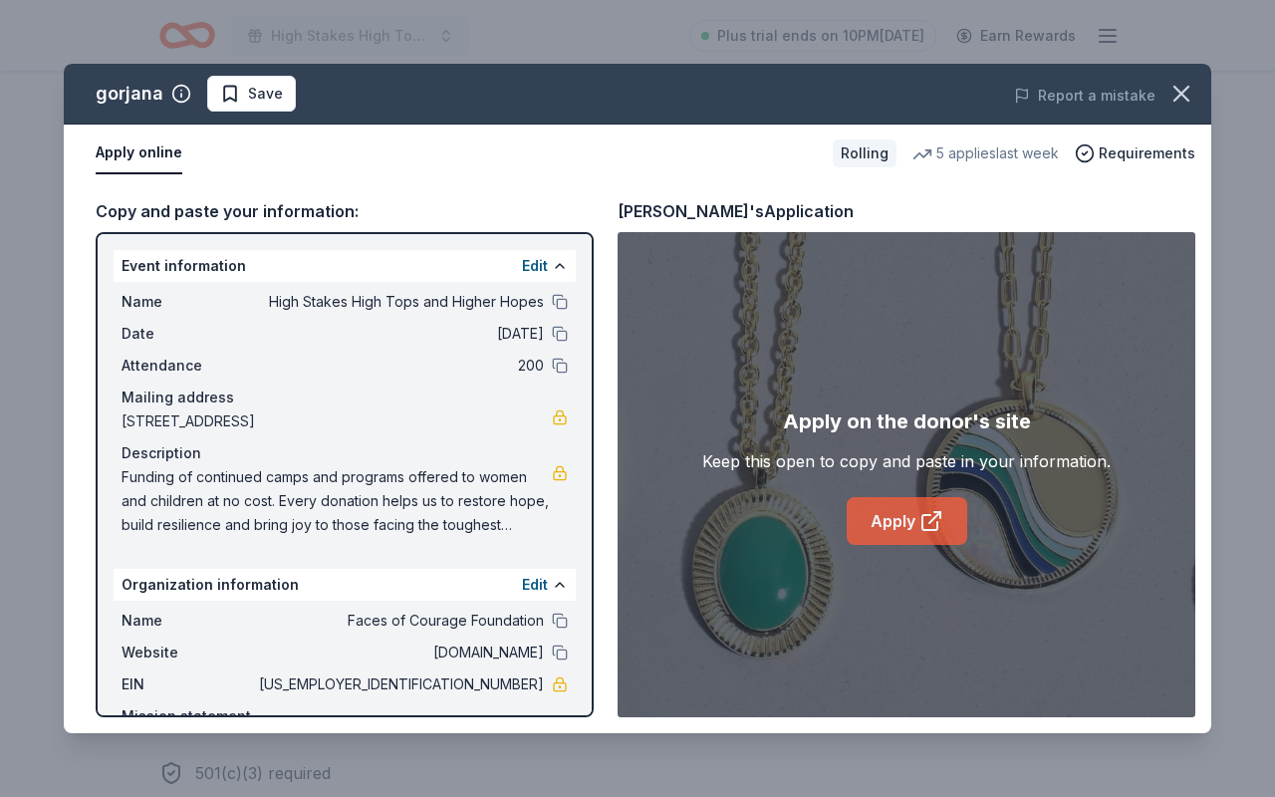
click at [920, 505] on link "Apply" at bounding box center [907, 521] width 121 height 48
